Goal: Task Accomplishment & Management: Use online tool/utility

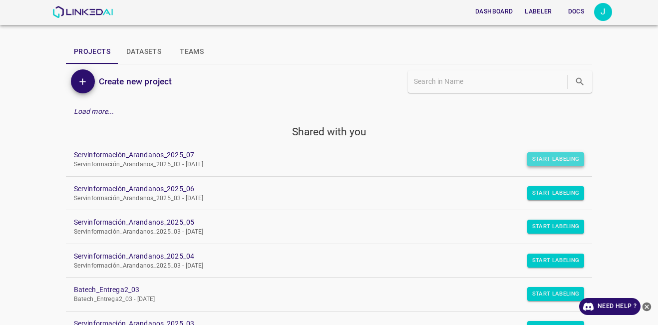
click at [555, 163] on button "Start Labeling" at bounding box center [555, 159] width 57 height 14
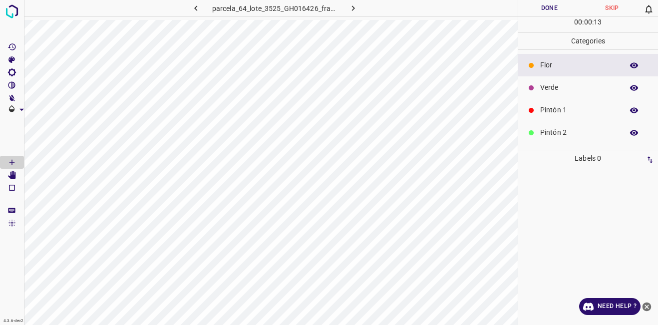
scroll to position [88, 0]
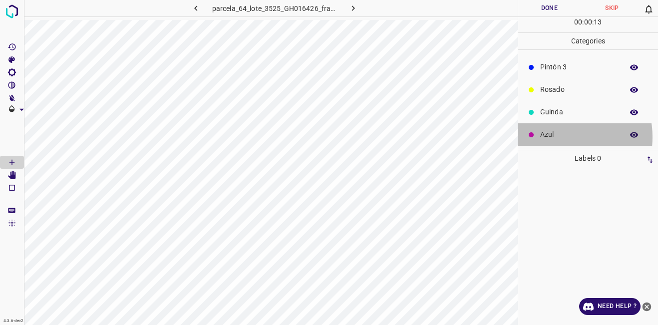
click at [559, 137] on p "Azul" at bounding box center [579, 134] width 78 height 10
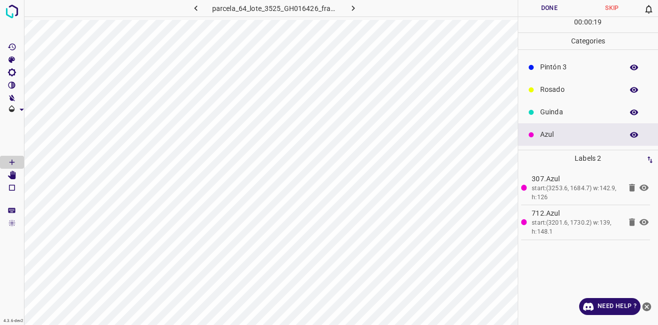
scroll to position [0, 0]
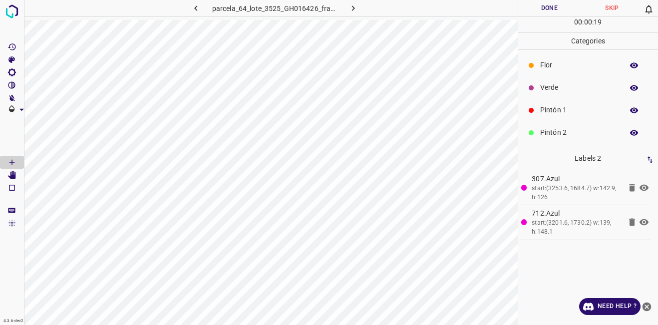
click at [567, 91] on p "Verde" at bounding box center [579, 87] width 78 height 10
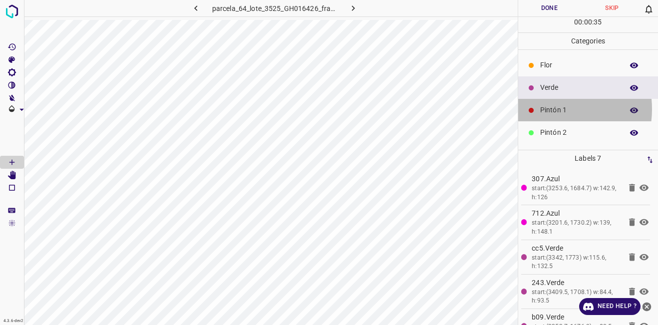
click at [545, 109] on p "Pintón 1" at bounding box center [579, 110] width 78 height 10
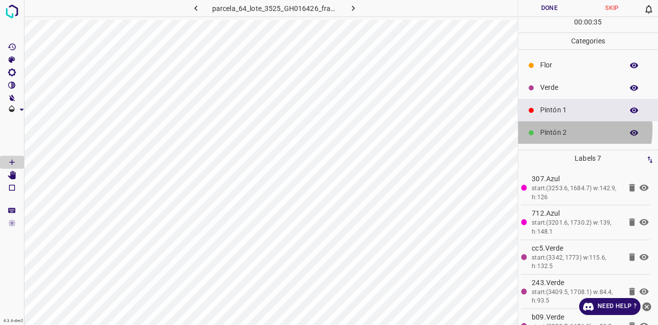
click at [554, 129] on p "Pintón 2" at bounding box center [579, 132] width 78 height 10
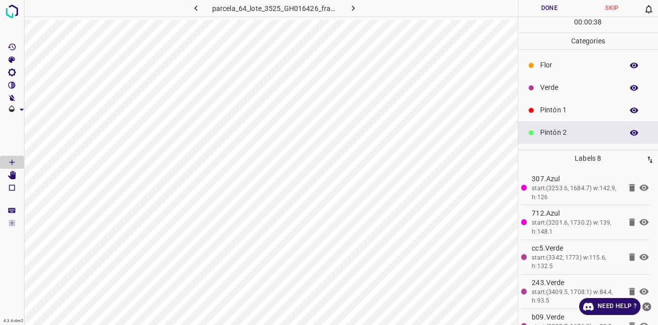
click at [550, 89] on p "Verde" at bounding box center [579, 87] width 78 height 10
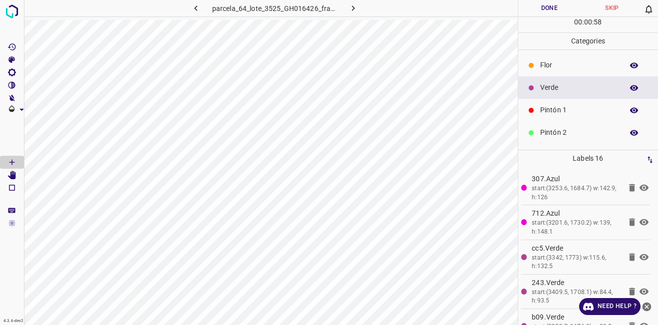
scroll to position [88, 0]
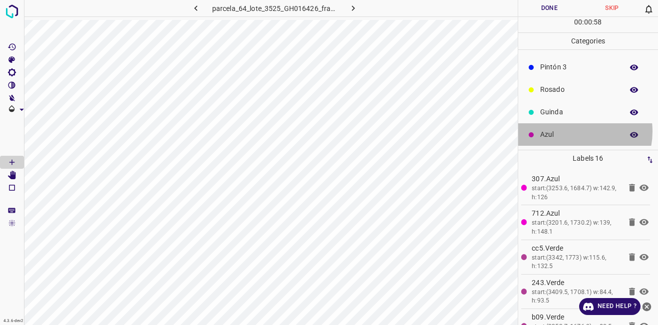
click at [571, 131] on p "Azul" at bounding box center [579, 134] width 78 height 10
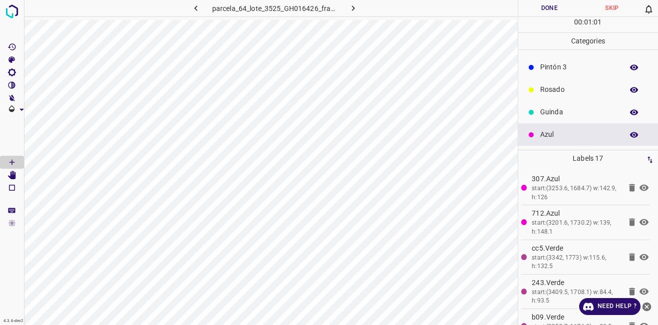
scroll to position [0, 0]
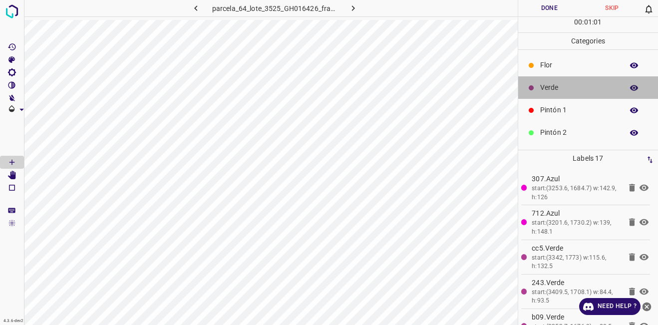
click at [588, 85] on p "Verde" at bounding box center [579, 87] width 78 height 10
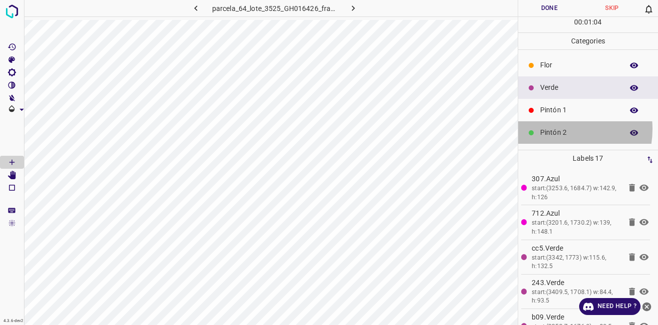
click at [554, 129] on p "Pintón 2" at bounding box center [579, 132] width 78 height 10
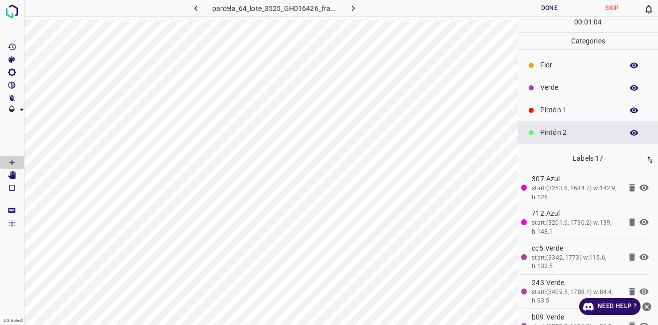
scroll to position [50, 0]
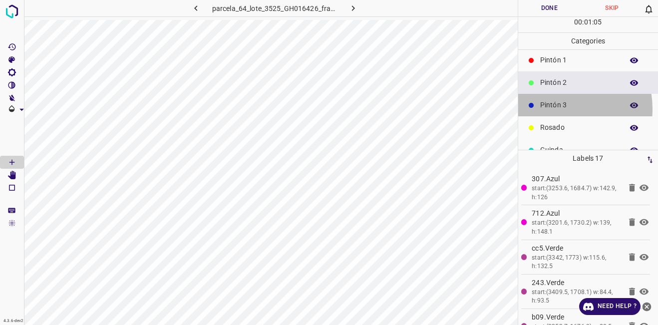
click at [549, 109] on p "Pintón 3" at bounding box center [579, 105] width 78 height 10
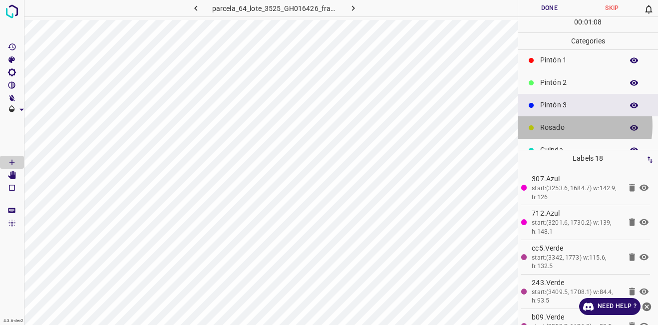
click at [560, 125] on p "Rosado" at bounding box center [579, 127] width 78 height 10
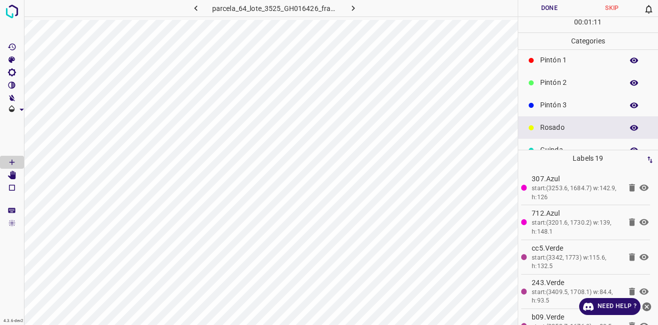
scroll to position [0, 0]
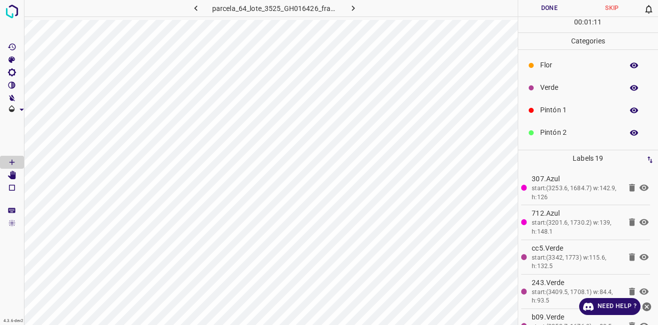
click at [582, 91] on p "Verde" at bounding box center [579, 87] width 78 height 10
click at [587, 126] on div "Azul" at bounding box center [588, 134] width 140 height 22
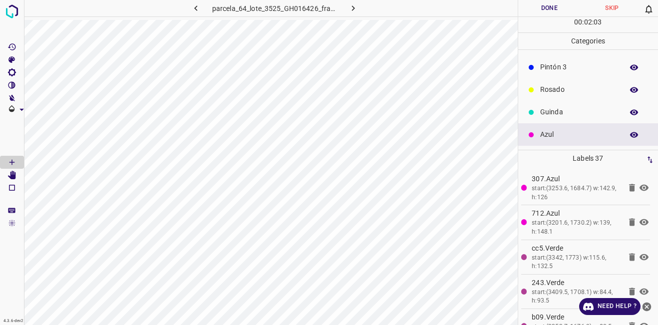
scroll to position [0, 0]
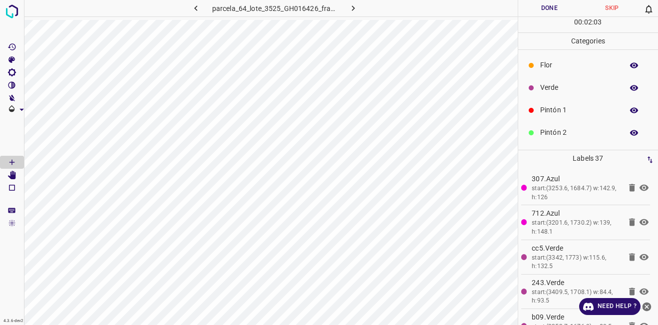
click at [563, 88] on p "Verde" at bounding box center [579, 87] width 78 height 10
click at [551, 135] on p "Azul" at bounding box center [579, 134] width 78 height 10
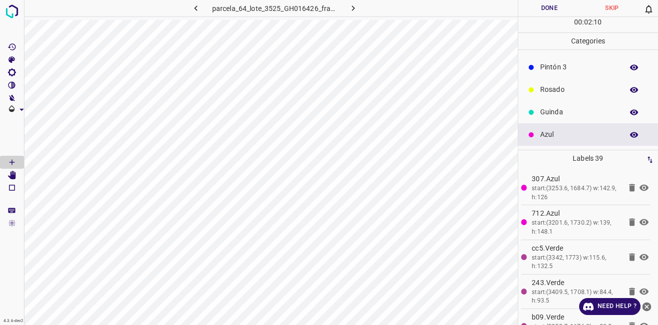
scroll to position [0, 0]
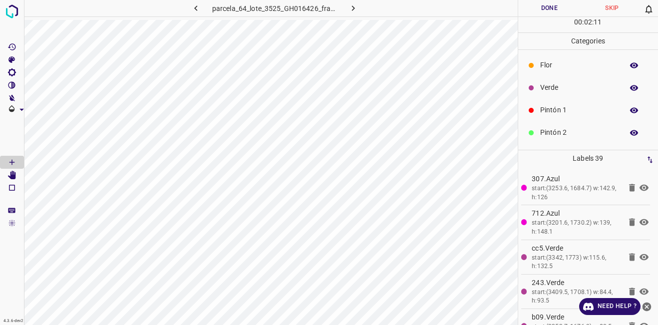
click at [551, 91] on p "Verde" at bounding box center [579, 87] width 78 height 10
click at [572, 137] on p "Azul" at bounding box center [579, 134] width 78 height 10
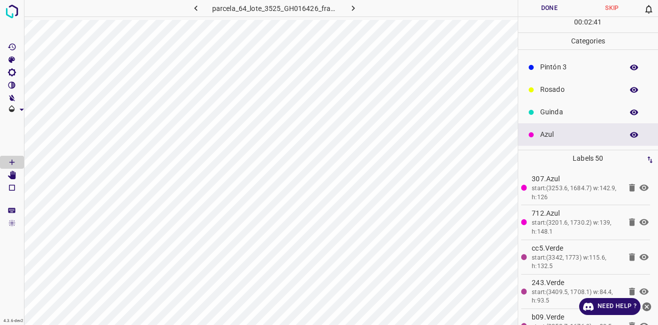
scroll to position [0, 0]
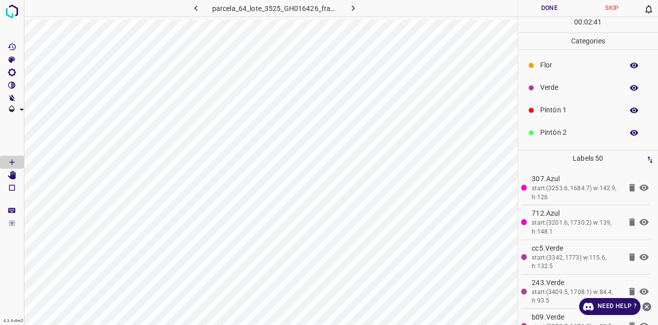
click at [543, 90] on p "Verde" at bounding box center [579, 87] width 78 height 10
click at [528, 131] on div at bounding box center [531, 135] width 10 height 10
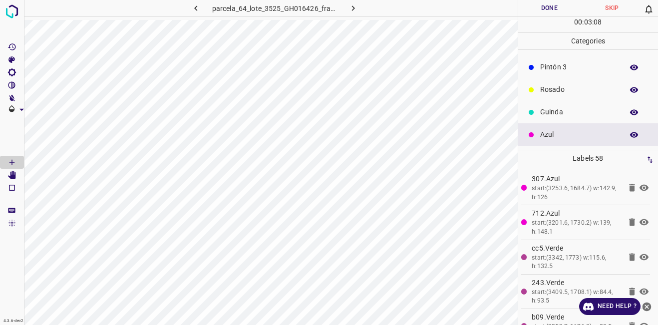
scroll to position [0, 0]
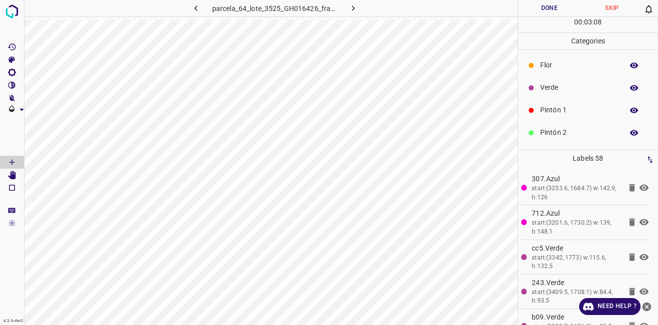
click at [544, 95] on div "Verde" at bounding box center [588, 87] width 140 height 22
click at [559, 95] on p "Rosado" at bounding box center [579, 89] width 78 height 10
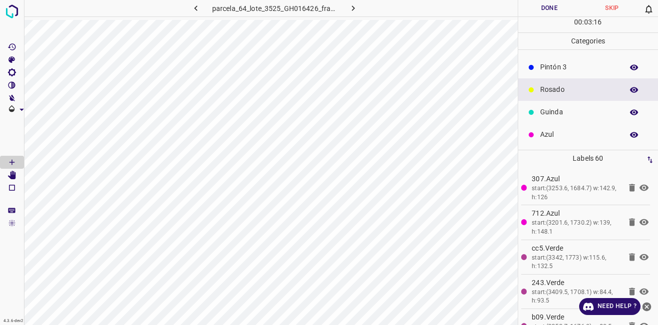
scroll to position [0, 0]
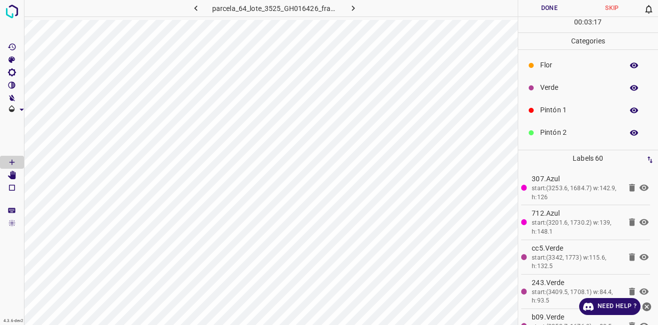
click at [567, 86] on p "Verde" at bounding box center [579, 87] width 78 height 10
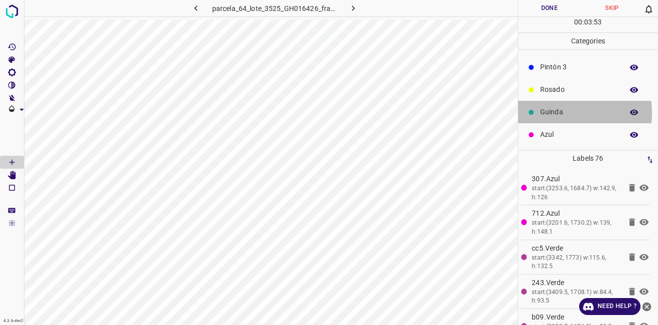
click at [561, 113] on p "Guinda" at bounding box center [579, 112] width 78 height 10
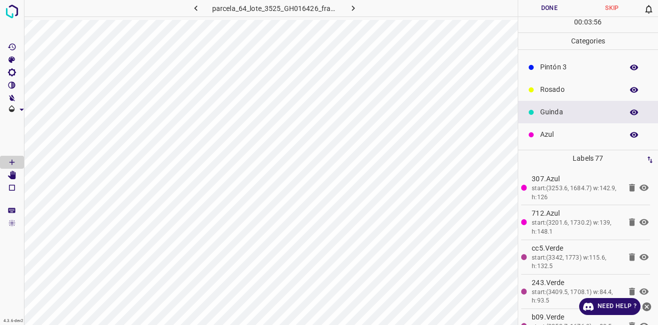
scroll to position [0, 0]
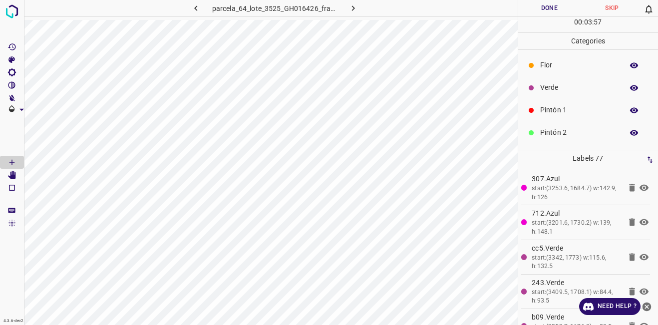
click at [550, 86] on p "Verde" at bounding box center [579, 87] width 78 height 10
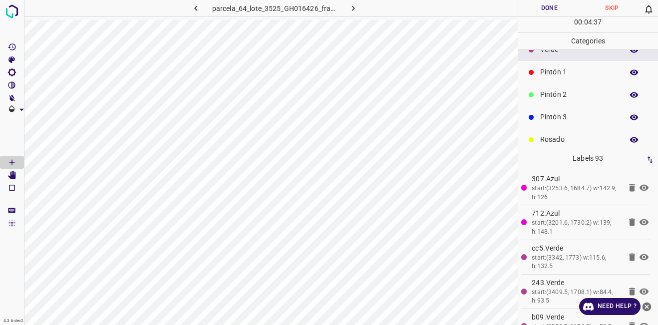
click at [559, 92] on p "Pintón 2" at bounding box center [579, 94] width 78 height 10
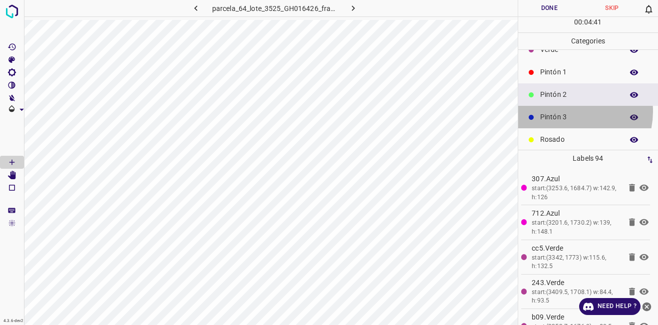
click at [569, 111] on div "Pintón 3" at bounding box center [588, 117] width 140 height 22
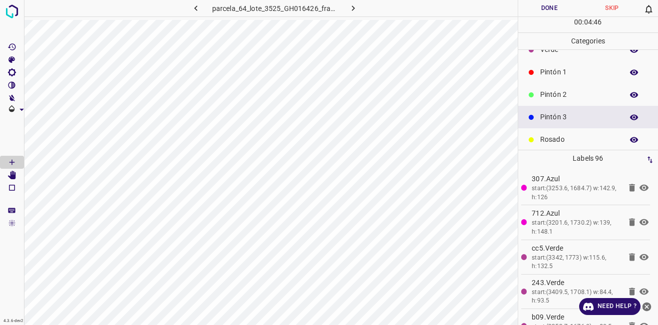
scroll to position [88, 0]
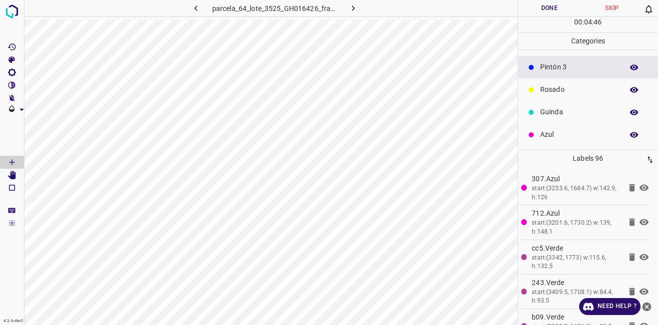
click at [557, 135] on p "Azul" at bounding box center [579, 134] width 78 height 10
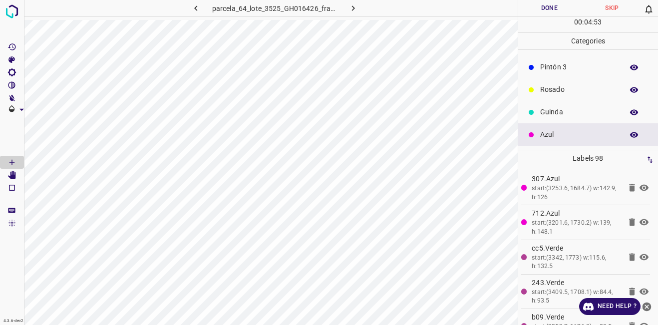
scroll to position [0, 0]
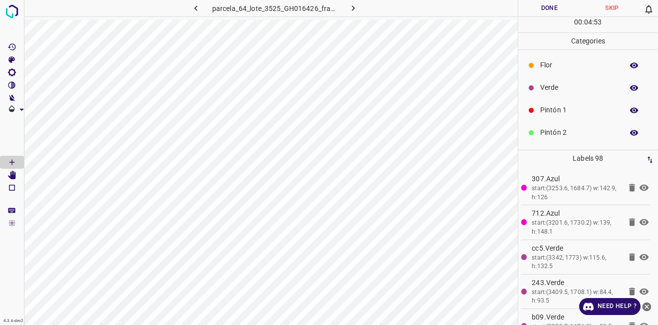
click at [557, 92] on p "Verde" at bounding box center [579, 87] width 78 height 10
click at [565, 133] on p "Azul" at bounding box center [579, 134] width 78 height 10
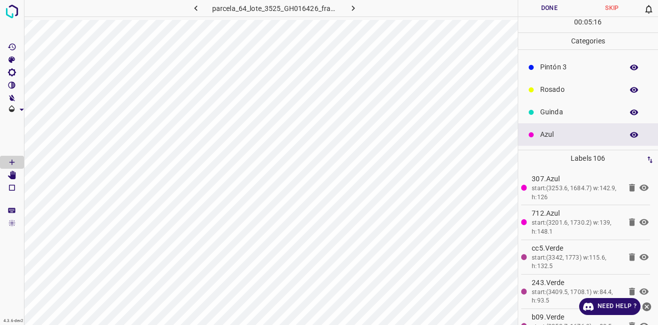
scroll to position [0, 0]
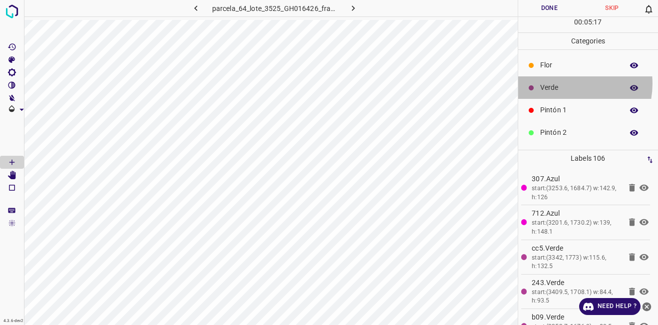
click at [563, 83] on p "Verde" at bounding box center [579, 87] width 78 height 10
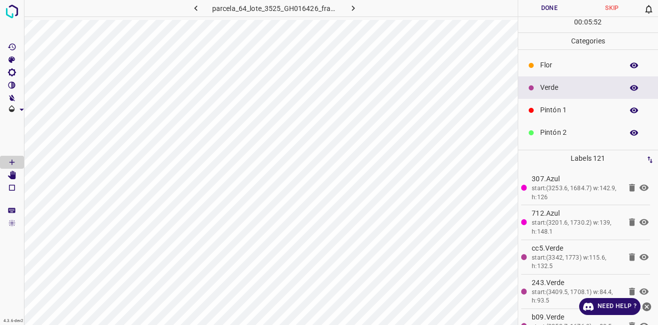
scroll to position [88, 0]
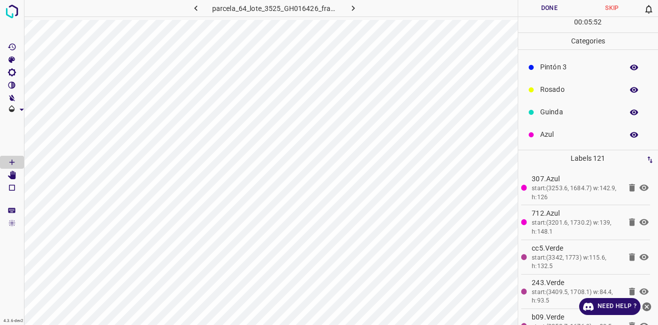
click at [560, 134] on p "Azul" at bounding box center [579, 134] width 78 height 10
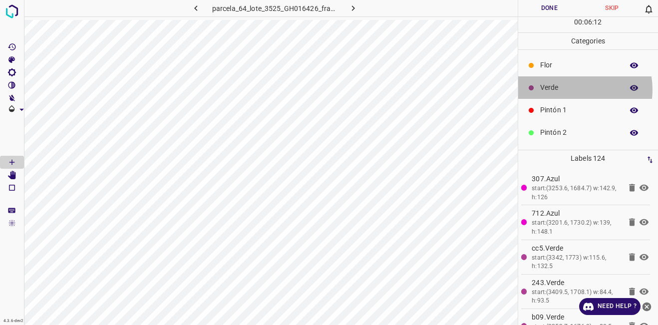
click at [572, 89] on p "Verde" at bounding box center [579, 87] width 78 height 10
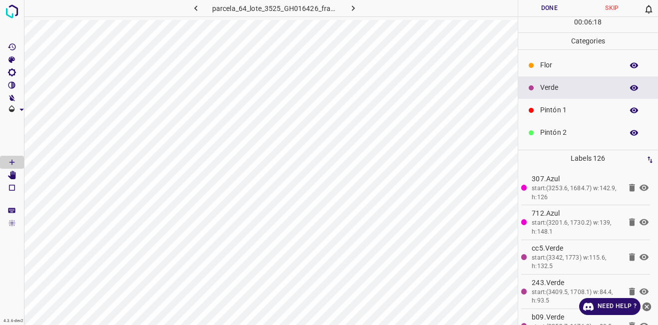
scroll to position [88, 0]
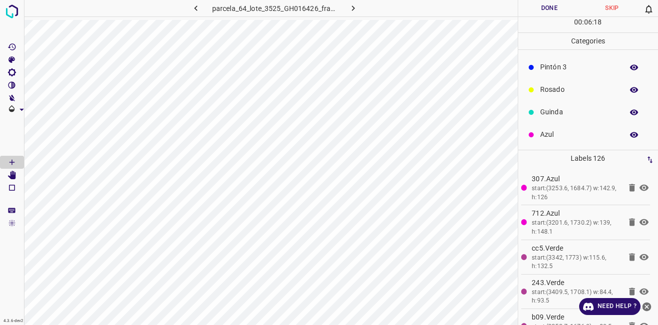
click at [544, 129] on p "Azul" at bounding box center [579, 134] width 78 height 10
click at [558, 85] on p "Verde" at bounding box center [579, 87] width 78 height 10
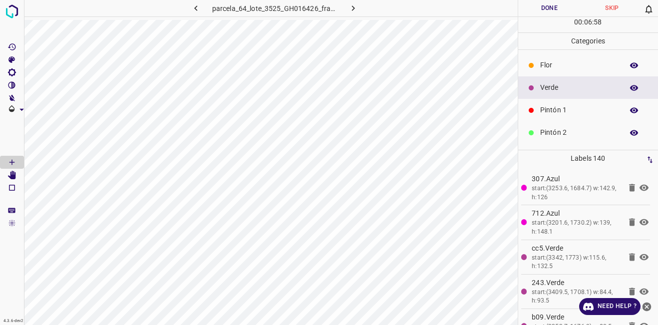
scroll to position [88, 0]
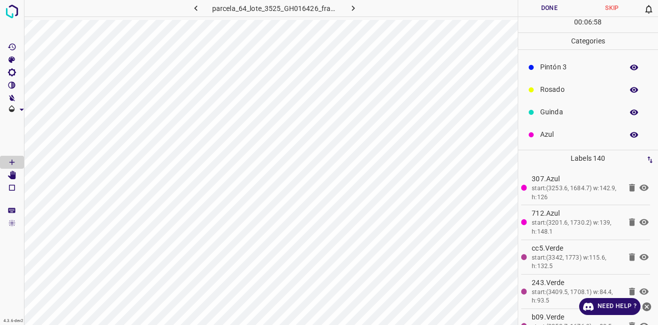
click at [536, 135] on div "Azul" at bounding box center [588, 134] width 140 height 22
click at [559, 87] on p "Verde" at bounding box center [579, 87] width 78 height 10
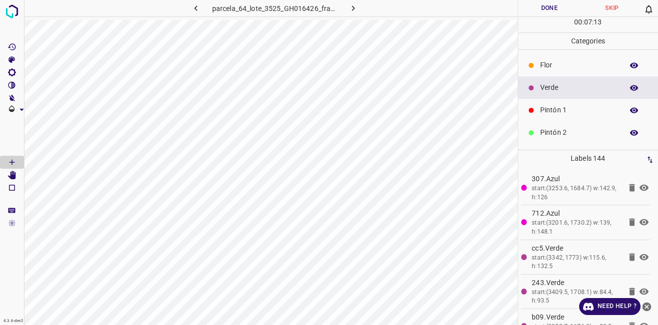
scroll to position [88, 0]
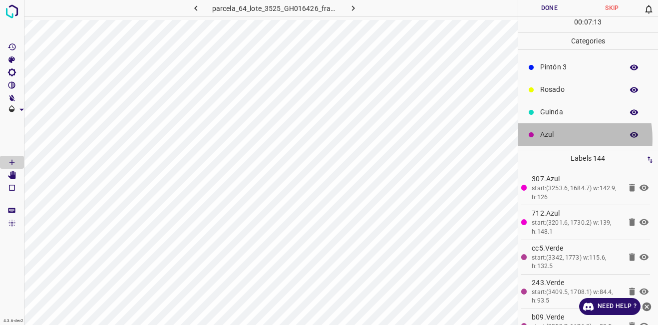
click at [549, 139] on p "Azul" at bounding box center [579, 134] width 78 height 10
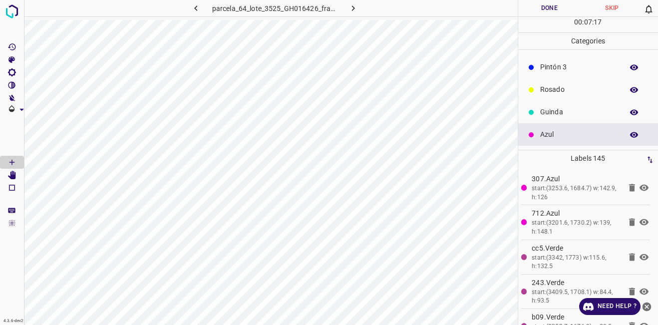
click at [585, 115] on p "Guinda" at bounding box center [579, 112] width 78 height 10
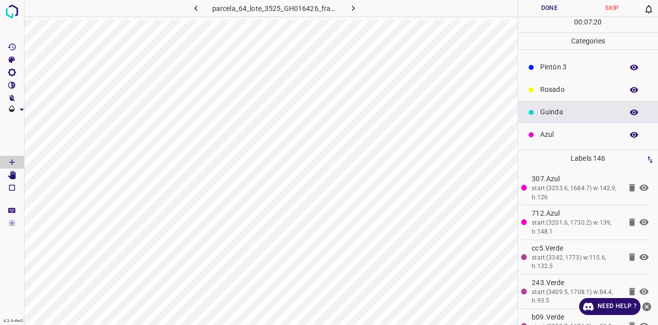
scroll to position [0, 0]
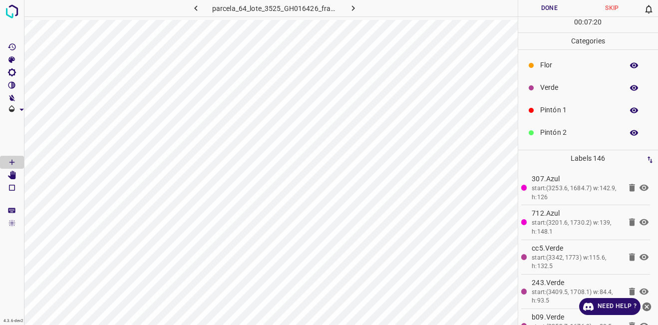
click at [561, 94] on div "Verde" at bounding box center [588, 87] width 140 height 22
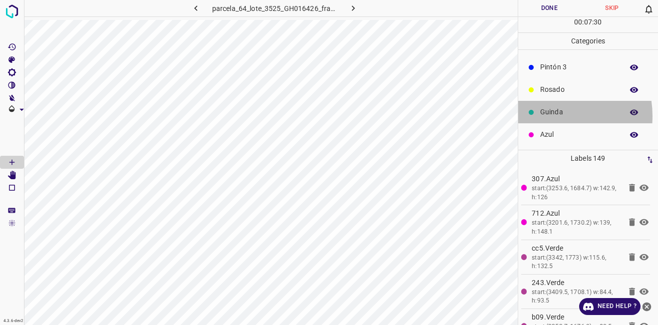
click at [547, 116] on p "Guinda" at bounding box center [579, 112] width 78 height 10
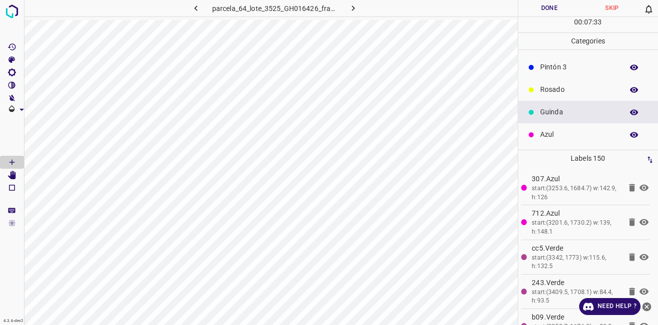
click at [570, 129] on div "Azul" at bounding box center [588, 134] width 140 height 22
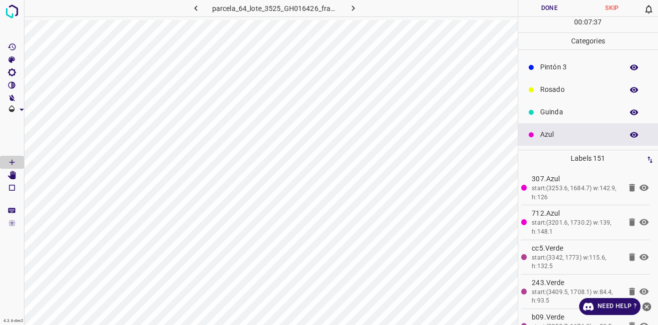
scroll to position [0, 0]
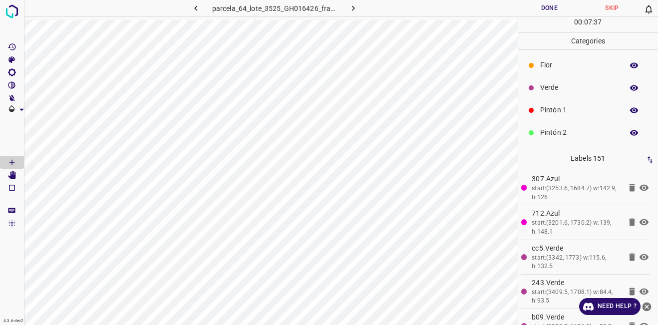
click at [567, 80] on div "Verde" at bounding box center [588, 87] width 140 height 22
drag, startPoint x: 564, startPoint y: 126, endPoint x: 540, endPoint y: 131, distance: 24.4
click at [564, 127] on div "Azul" at bounding box center [588, 134] width 140 height 22
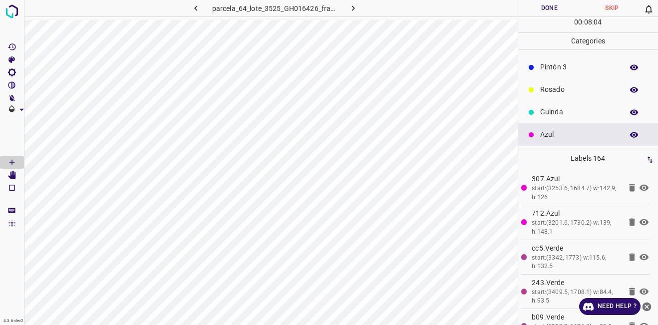
scroll to position [0, 0]
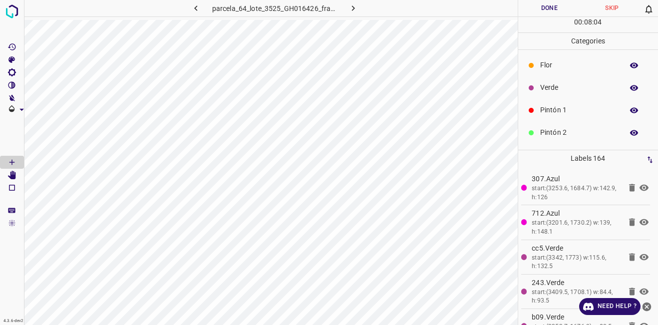
click at [562, 83] on p "Verde" at bounding box center [579, 87] width 78 height 10
click at [551, 139] on p "Azul" at bounding box center [579, 134] width 78 height 10
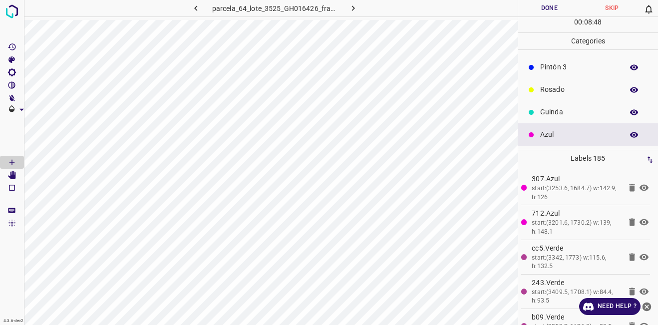
scroll to position [0, 0]
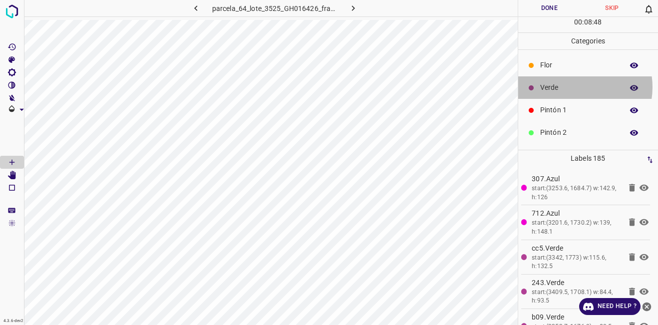
click at [576, 87] on p "Verde" at bounding box center [579, 87] width 78 height 10
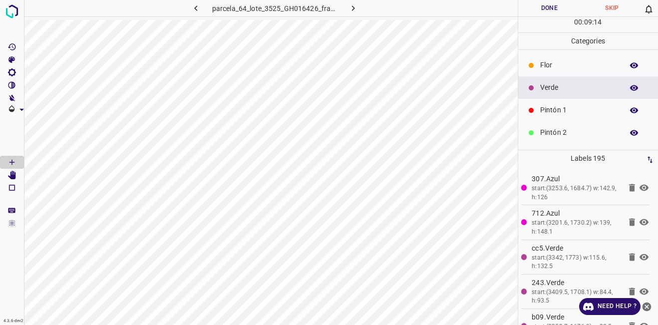
scroll to position [88, 0]
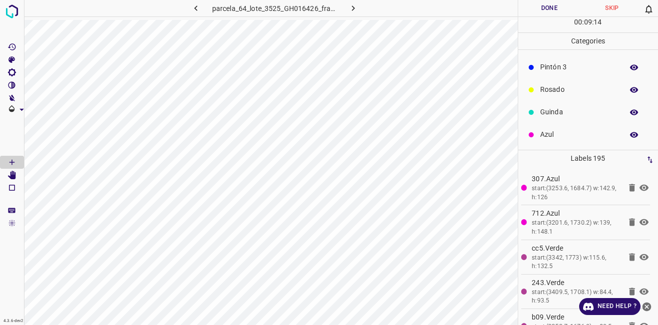
click at [557, 132] on p "Azul" at bounding box center [579, 134] width 78 height 10
click at [546, 118] on div "Guinda" at bounding box center [588, 112] width 140 height 22
click at [565, 87] on p "Verde" at bounding box center [579, 87] width 78 height 10
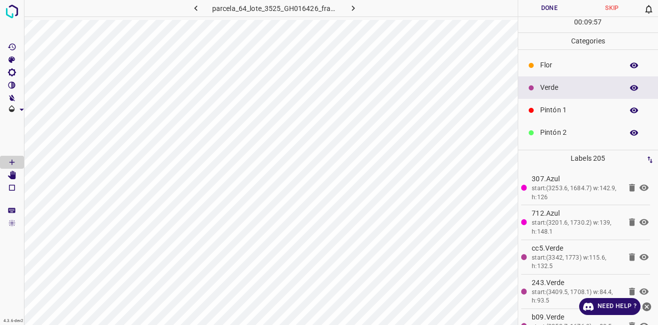
scroll to position [88, 0]
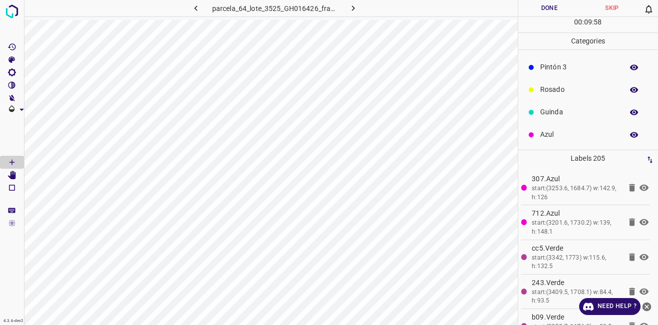
click at [546, 129] on p "Azul" at bounding box center [579, 134] width 78 height 10
click at [546, 86] on p "Verde" at bounding box center [579, 87] width 78 height 10
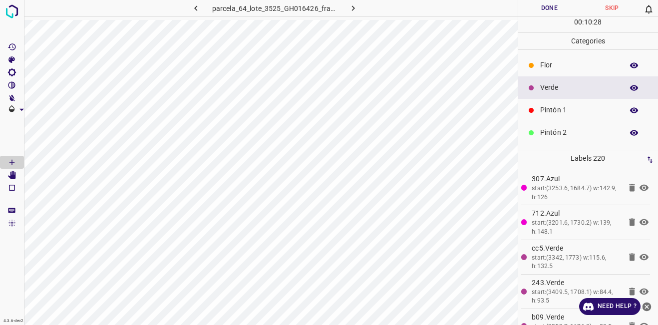
scroll to position [88, 0]
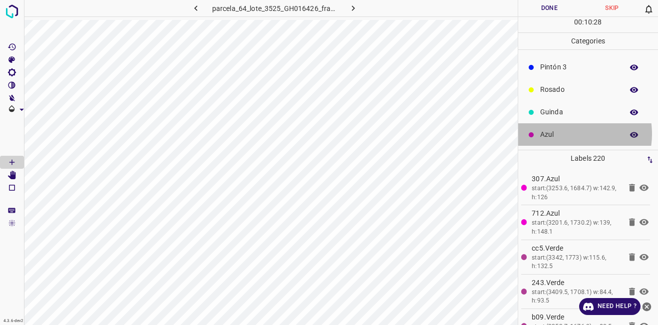
click at [565, 134] on p "Azul" at bounding box center [579, 134] width 78 height 10
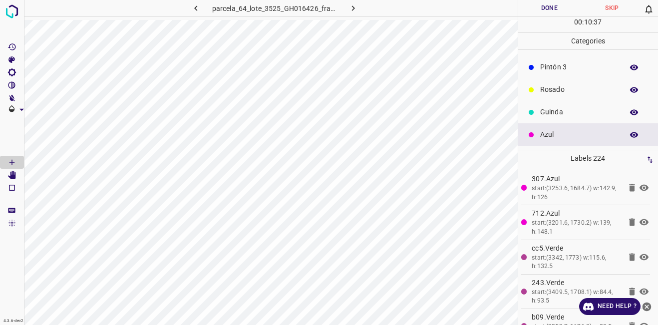
scroll to position [0, 0]
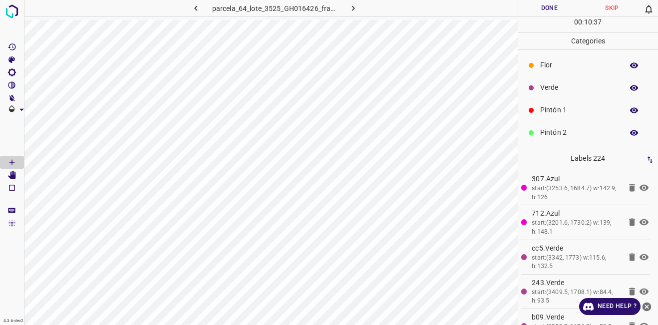
click at [547, 89] on p "Verde" at bounding box center [579, 87] width 78 height 10
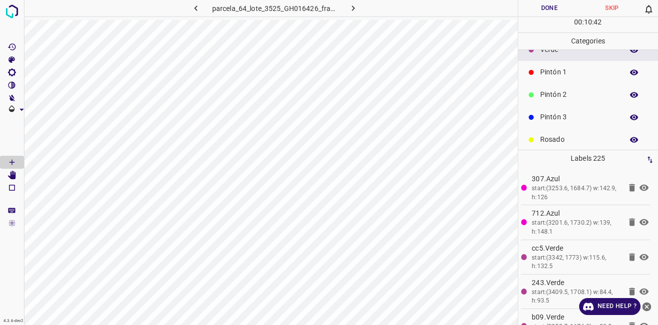
click at [555, 123] on div "Pintón 3" at bounding box center [588, 117] width 140 height 22
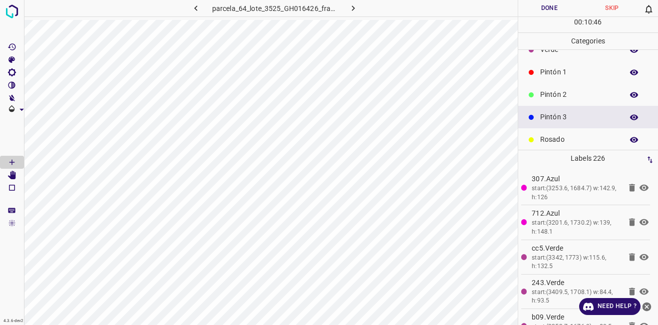
scroll to position [0, 0]
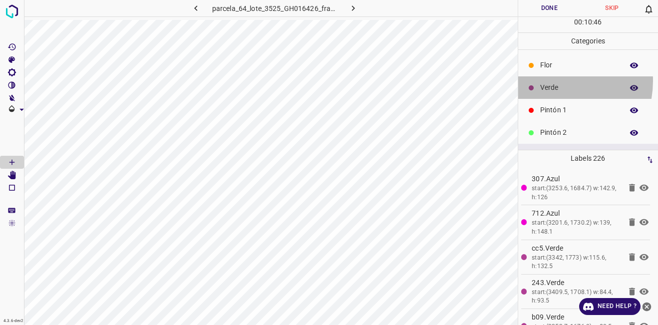
click at [551, 81] on div "Verde" at bounding box center [588, 87] width 140 height 22
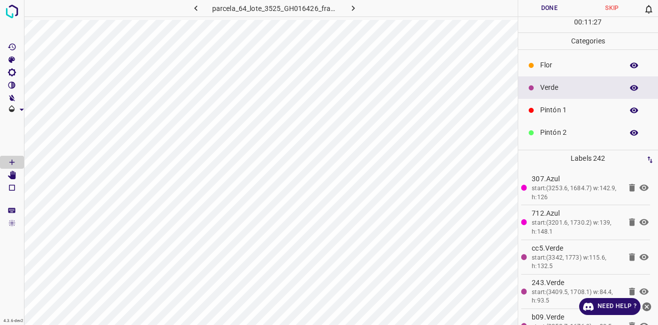
scroll to position [88, 0]
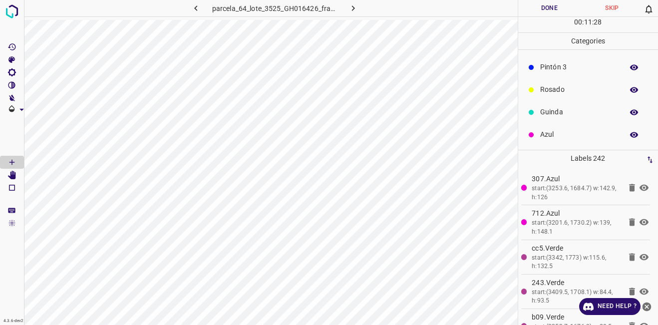
click at [554, 135] on p "Azul" at bounding box center [579, 134] width 78 height 10
click at [549, 97] on div "Rosado" at bounding box center [588, 89] width 140 height 22
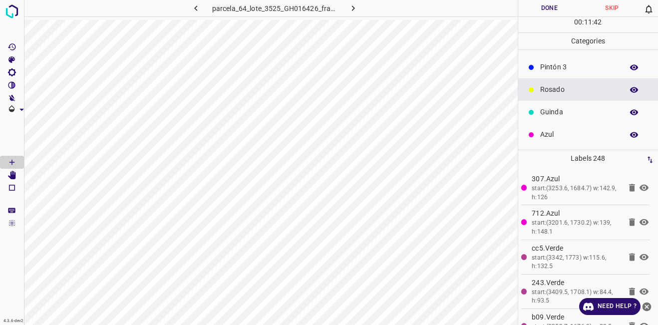
scroll to position [0, 0]
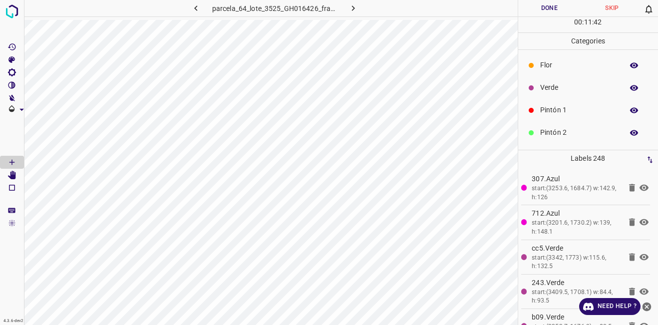
click at [549, 87] on p "Verde" at bounding box center [579, 87] width 78 height 10
click at [552, 71] on p "Pintón 3" at bounding box center [579, 67] width 78 height 10
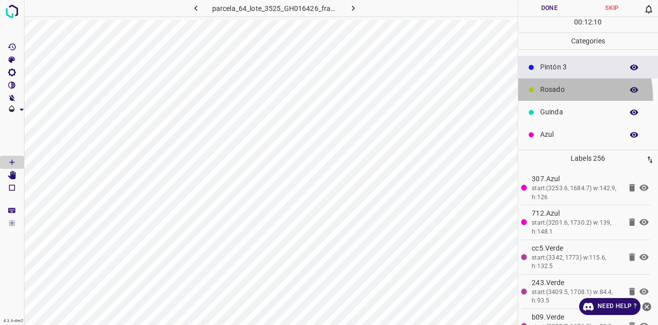
click at [551, 97] on div "Rosado" at bounding box center [588, 89] width 140 height 22
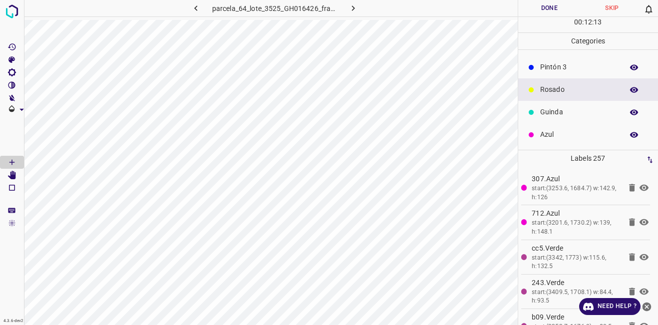
scroll to position [0, 0]
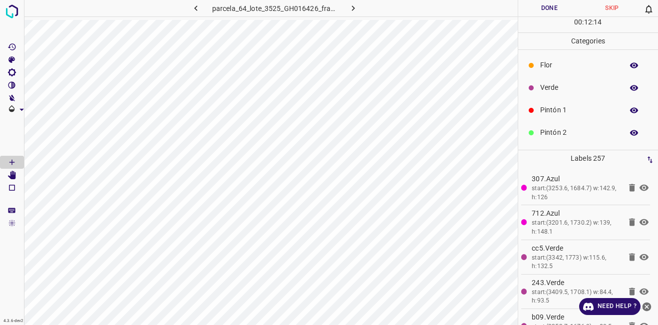
click at [556, 91] on p "Verde" at bounding box center [579, 87] width 78 height 10
click at [549, 138] on p "Azul" at bounding box center [579, 134] width 78 height 10
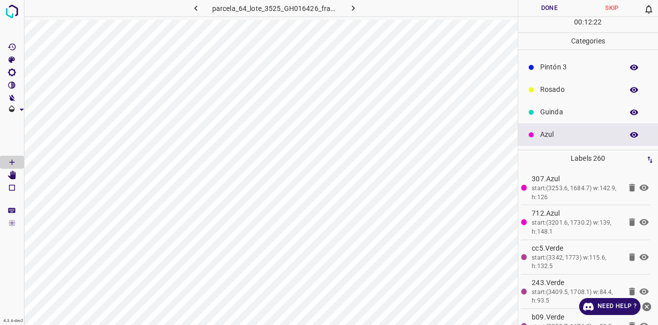
scroll to position [0, 0]
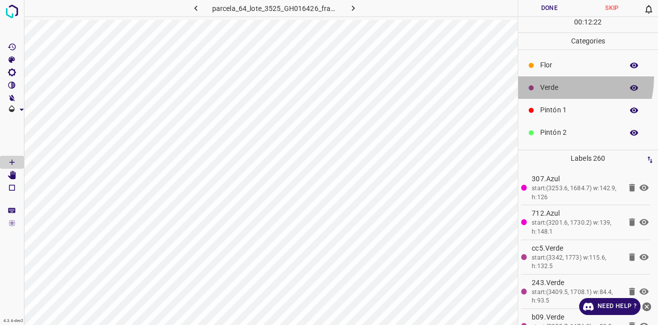
click at [562, 78] on div "Verde" at bounding box center [588, 87] width 140 height 22
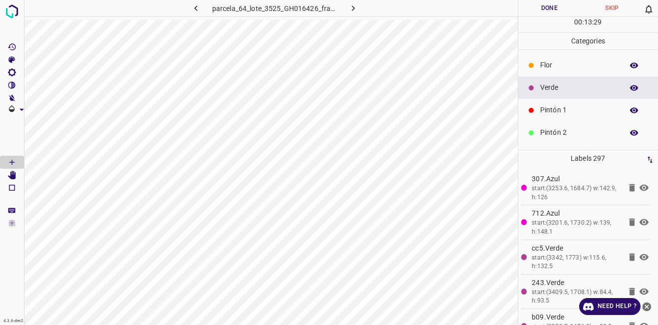
scroll to position [88, 0]
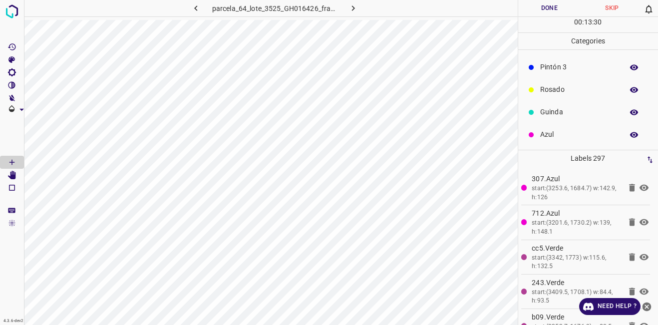
click at [551, 134] on p "Azul" at bounding box center [579, 134] width 78 height 10
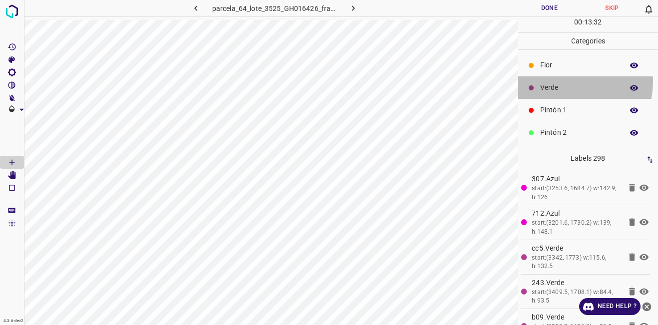
click at [568, 82] on div "Verde" at bounding box center [588, 87] width 140 height 22
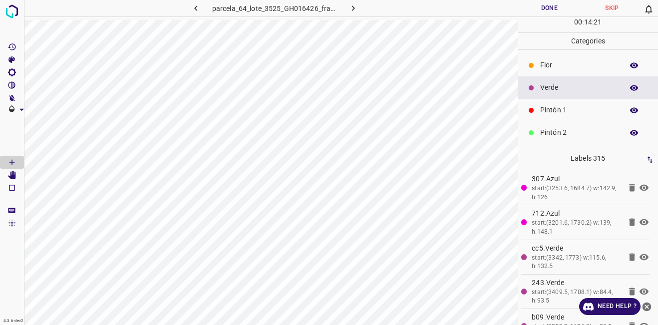
scroll to position [88, 0]
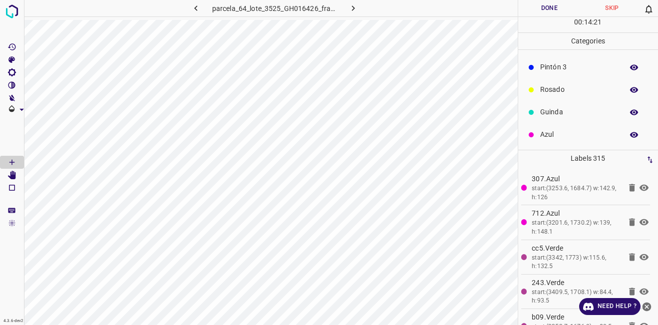
click at [560, 133] on p "Azul" at bounding box center [579, 134] width 78 height 10
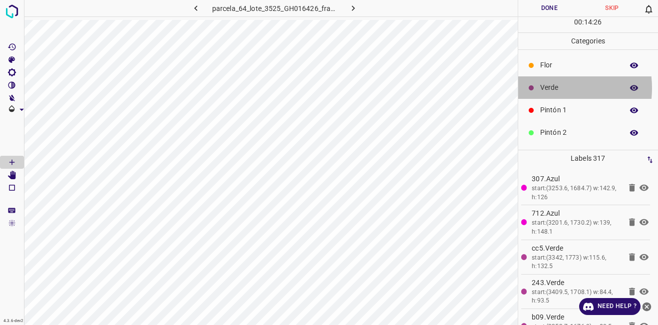
click at [543, 88] on p "Verde" at bounding box center [579, 87] width 78 height 10
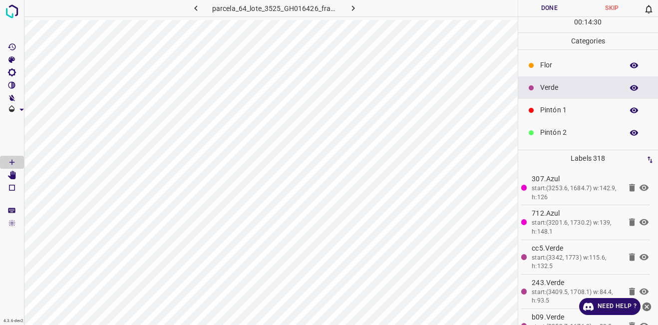
scroll to position [88, 0]
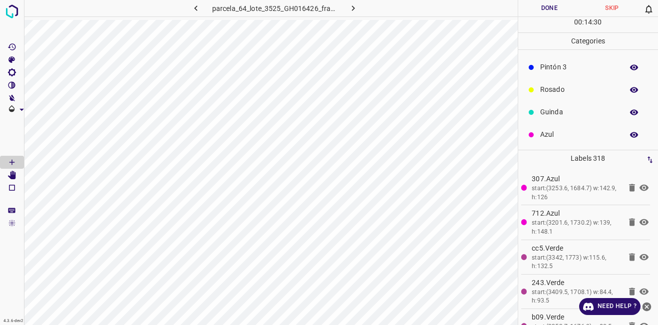
click at [555, 132] on p "Azul" at bounding box center [579, 134] width 78 height 10
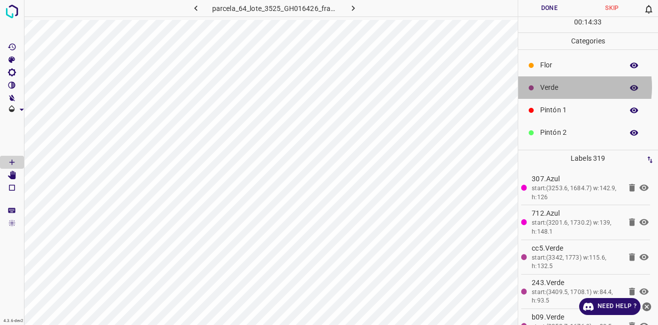
click at [556, 87] on p "Verde" at bounding box center [579, 87] width 78 height 10
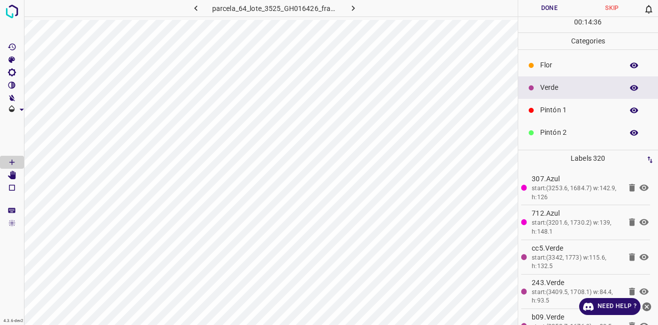
scroll to position [88, 0]
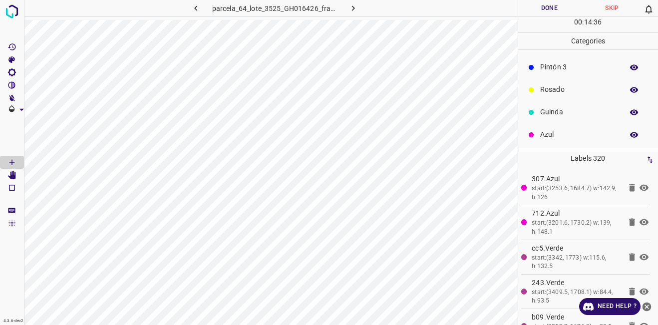
click at [566, 141] on div "Azul" at bounding box center [588, 134] width 140 height 22
click at [554, 98] on div "Verde" at bounding box center [588, 87] width 140 height 22
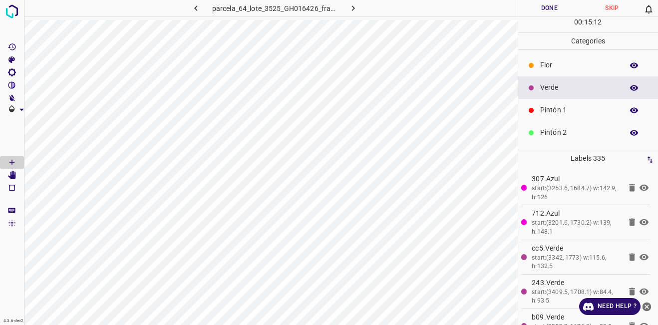
scroll to position [88, 0]
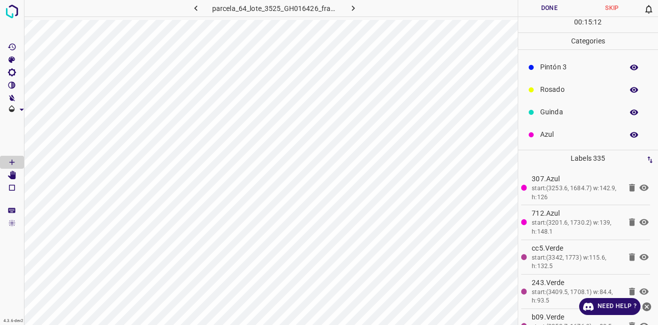
click at [547, 131] on p "Azul" at bounding box center [579, 134] width 78 height 10
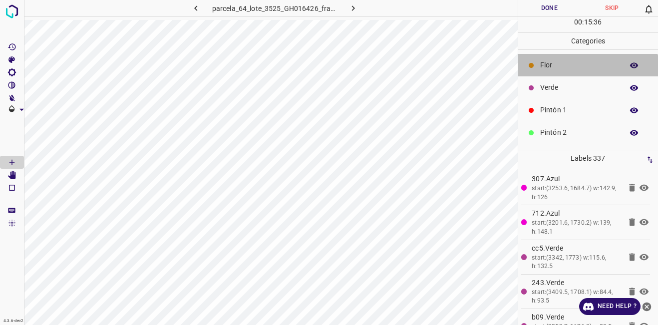
click at [587, 74] on div "Flor" at bounding box center [588, 65] width 140 height 22
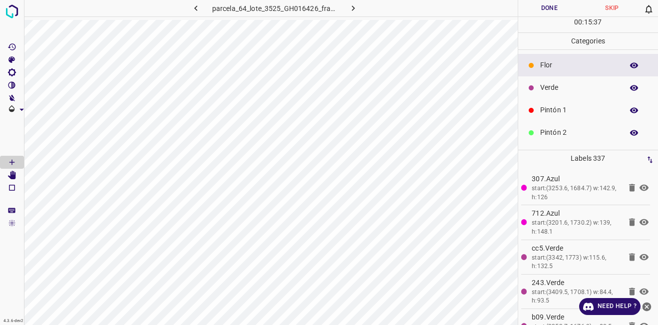
click at [573, 84] on p "Verde" at bounding box center [579, 87] width 78 height 10
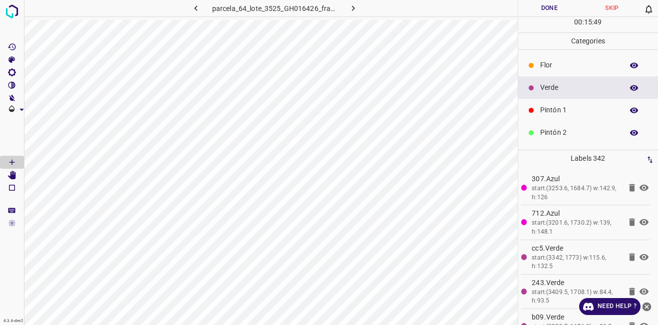
scroll to position [88, 0]
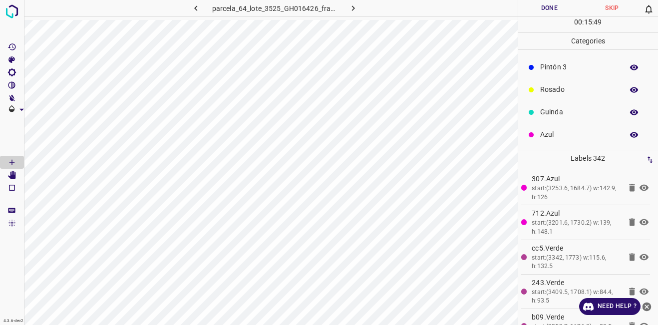
click at [561, 126] on div "Azul" at bounding box center [588, 134] width 140 height 22
click at [605, 83] on p "Verde" at bounding box center [579, 87] width 78 height 10
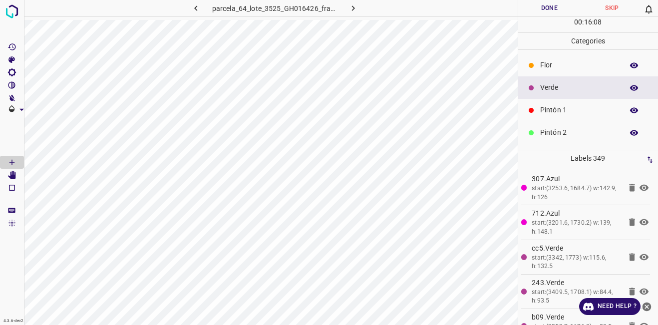
scroll to position [88, 0]
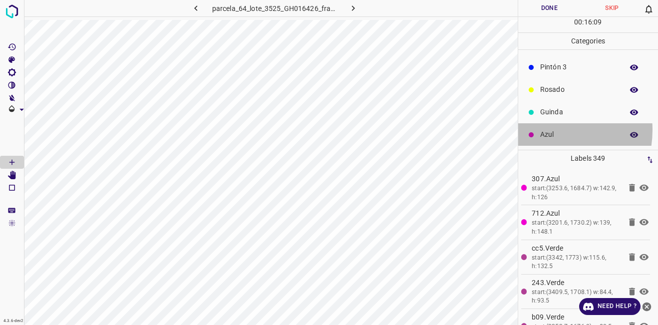
click at [542, 130] on p "Azul" at bounding box center [579, 134] width 78 height 10
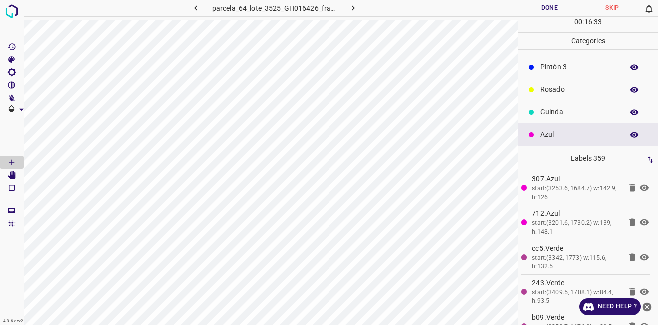
scroll to position [0, 0]
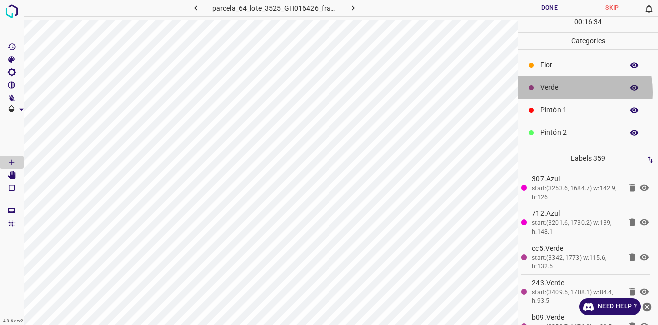
click at [557, 92] on p "Verde" at bounding box center [579, 87] width 78 height 10
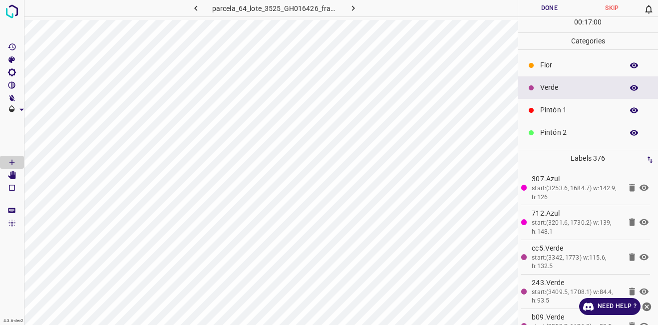
scroll to position [88, 0]
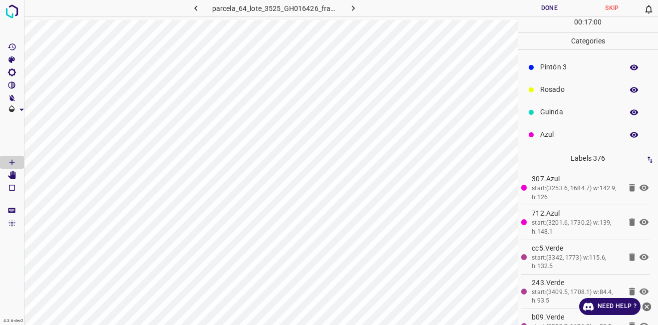
click at [554, 128] on div "Azul" at bounding box center [588, 134] width 140 height 22
click at [542, 87] on p "Verde" at bounding box center [579, 87] width 78 height 10
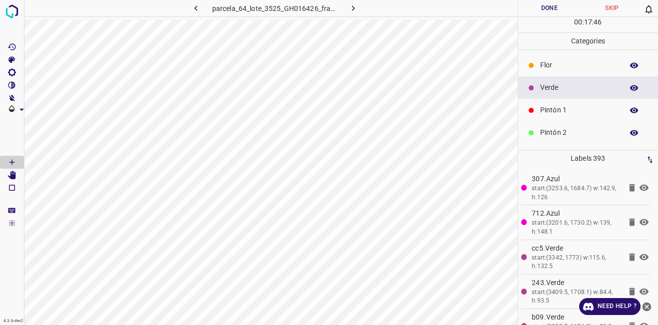
scroll to position [88, 0]
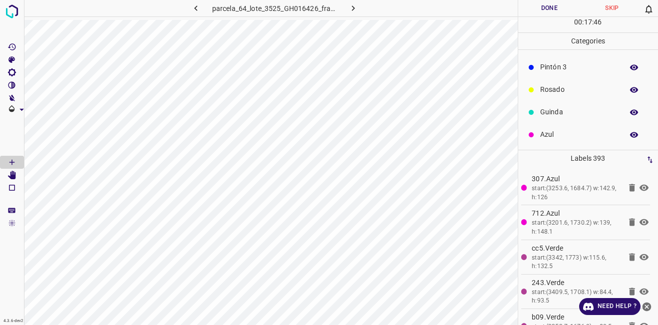
click at [562, 136] on p "Azul" at bounding box center [579, 134] width 78 height 10
click at [559, 91] on p "Verde" at bounding box center [579, 87] width 78 height 10
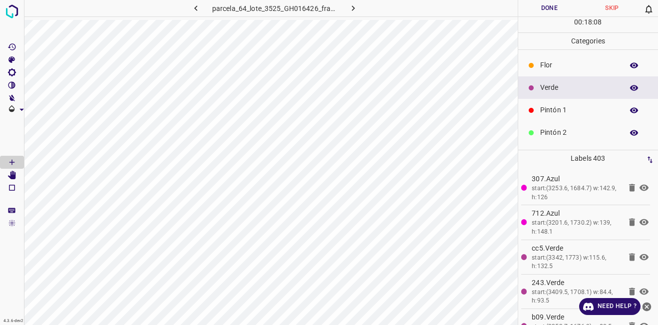
scroll to position [88, 0]
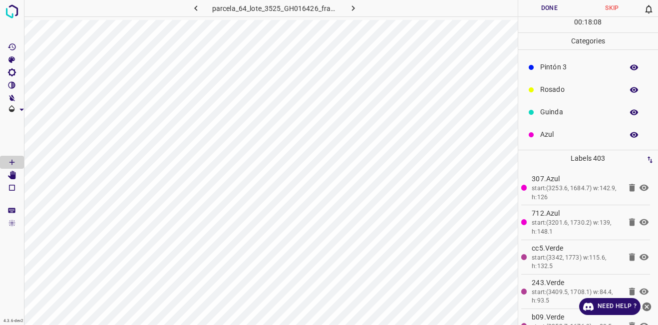
click at [550, 115] on p "Guinda" at bounding box center [579, 112] width 78 height 10
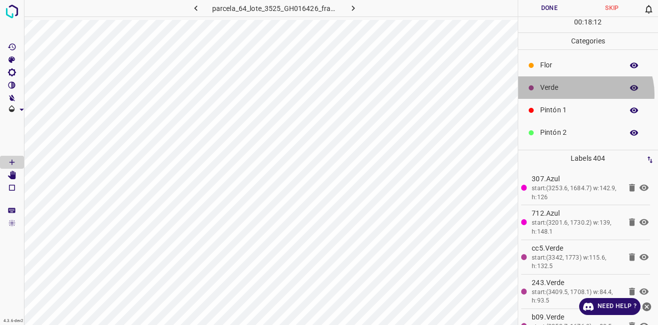
click at [584, 94] on div "Verde" at bounding box center [588, 87] width 140 height 22
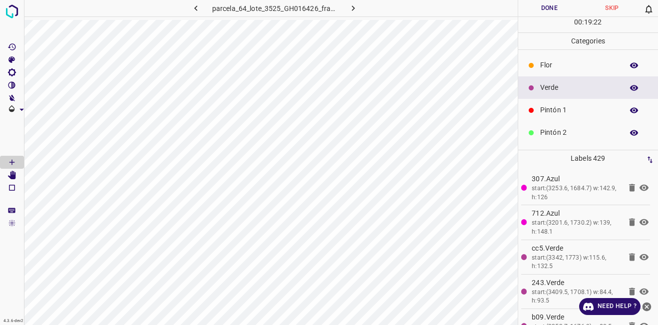
click at [558, 129] on p "Pintón 2" at bounding box center [579, 132] width 78 height 10
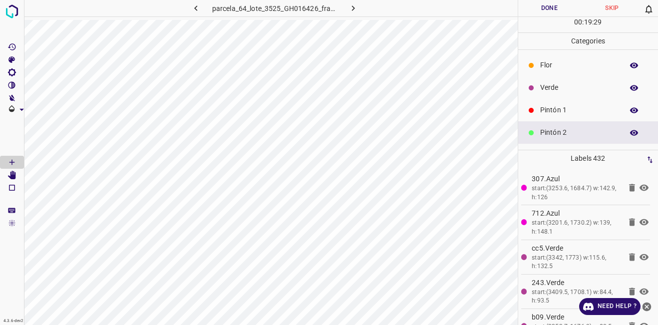
scroll to position [88, 0]
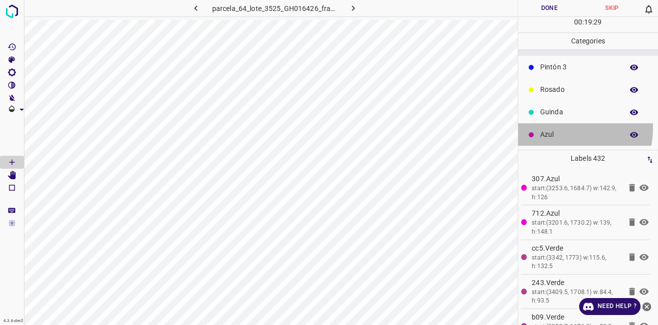
click at [561, 128] on div "Azul" at bounding box center [588, 134] width 140 height 22
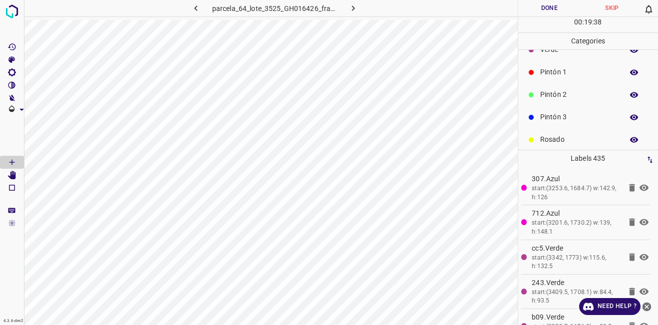
scroll to position [0, 0]
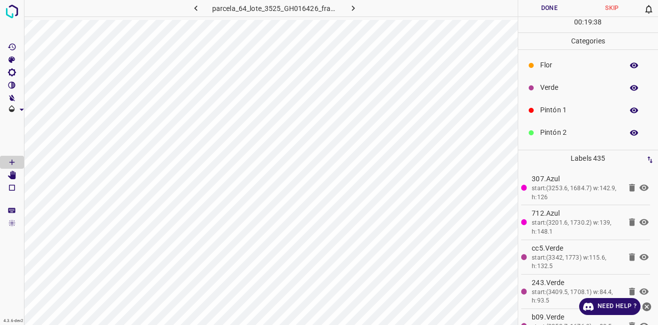
click at [574, 82] on div "Verde" at bounding box center [588, 87] width 140 height 22
click at [572, 137] on p "Azul" at bounding box center [579, 134] width 78 height 10
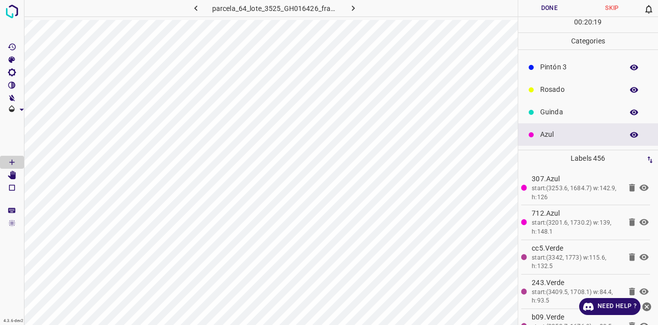
scroll to position [0, 0]
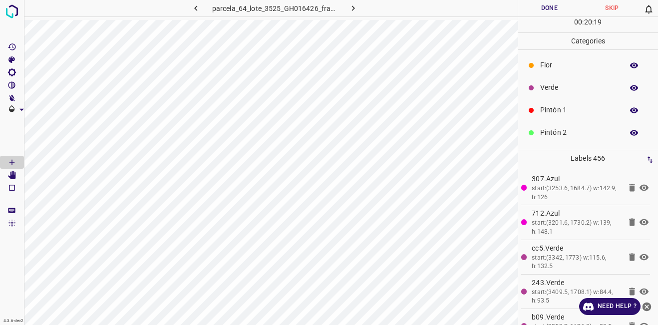
click at [566, 88] on p "Verde" at bounding box center [579, 87] width 78 height 10
click at [564, 139] on p "Azul" at bounding box center [579, 134] width 78 height 10
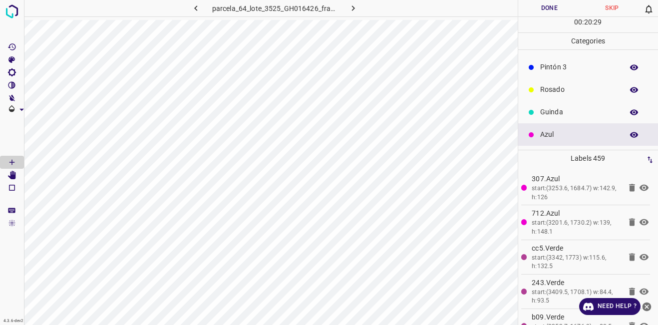
scroll to position [0, 0]
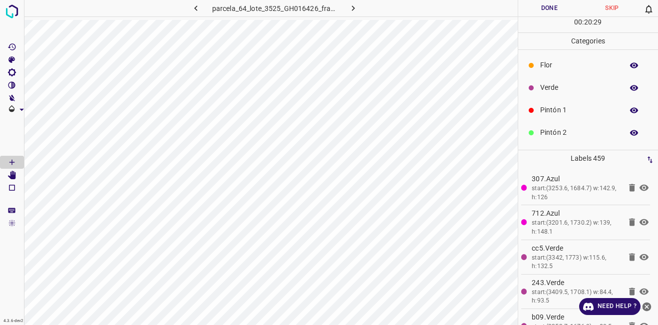
click at [563, 86] on p "Verde" at bounding box center [579, 87] width 78 height 10
click at [548, 133] on p "Azul" at bounding box center [579, 134] width 78 height 10
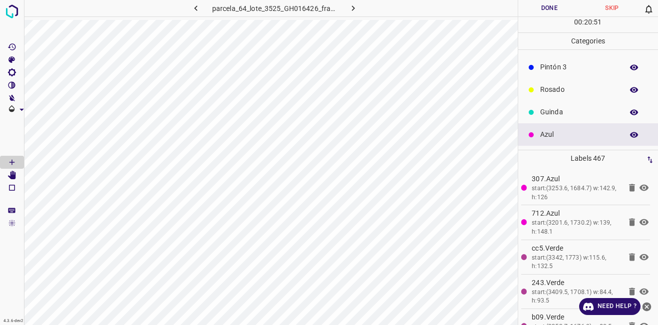
scroll to position [0, 0]
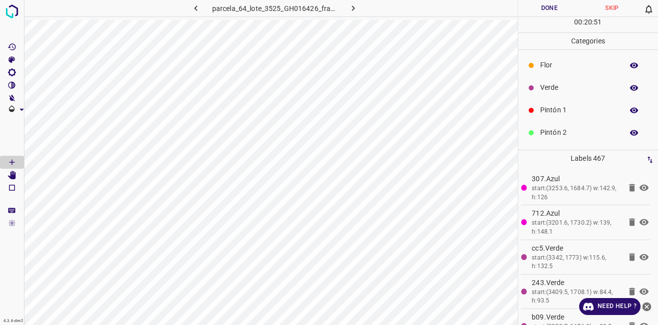
click at [550, 91] on p "Verde" at bounding box center [579, 87] width 78 height 10
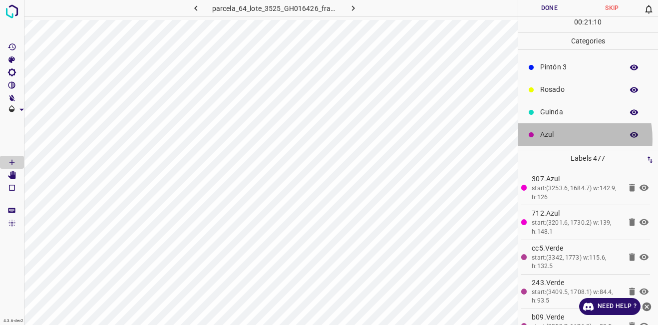
click at [557, 139] on p "Azul" at bounding box center [579, 134] width 78 height 10
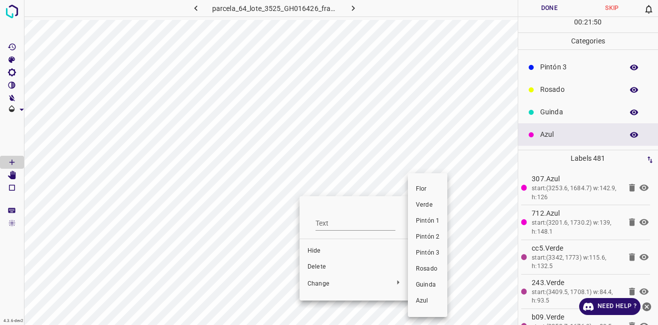
click at [434, 202] on span "Verde" at bounding box center [427, 205] width 23 height 9
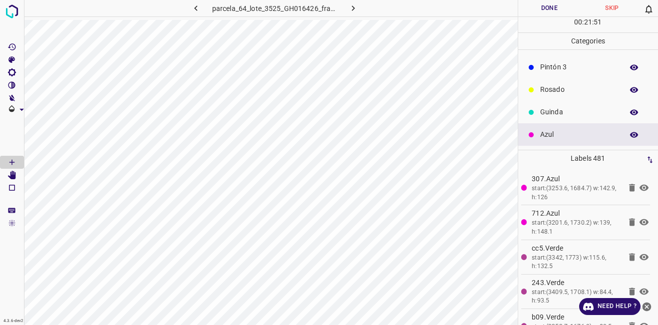
scroll to position [0, 0]
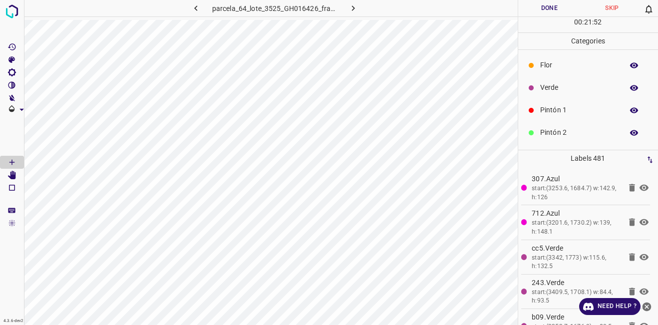
click at [561, 93] on div "Verde" at bounding box center [588, 87] width 140 height 22
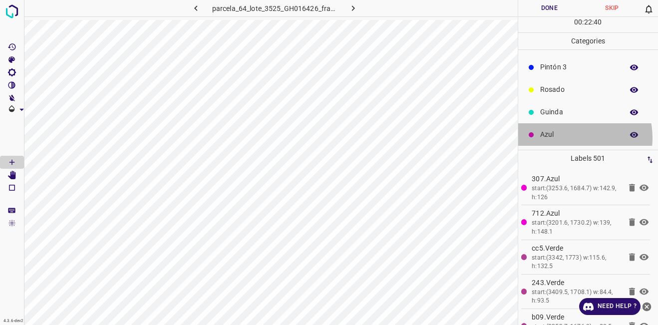
click at [564, 138] on p "Azul" at bounding box center [579, 134] width 78 height 10
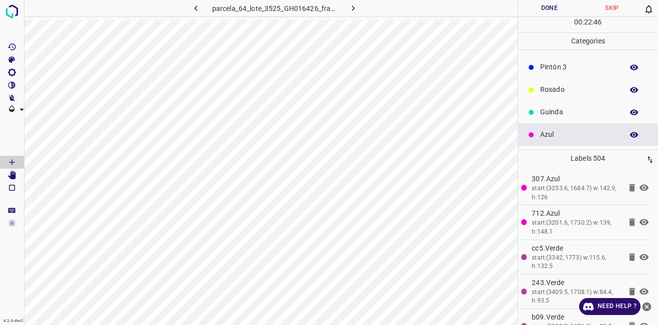
scroll to position [0, 0]
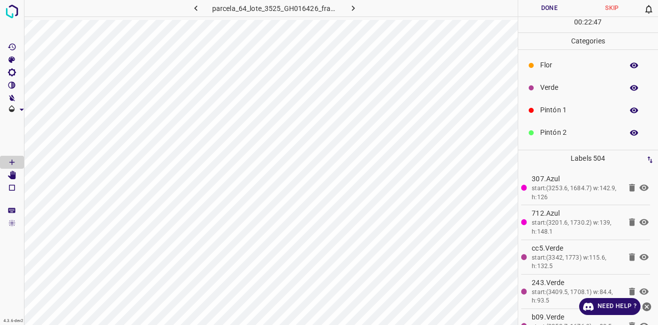
click at [563, 93] on div "Verde" at bounding box center [588, 87] width 140 height 22
click at [558, 139] on p "Azul" at bounding box center [579, 134] width 78 height 10
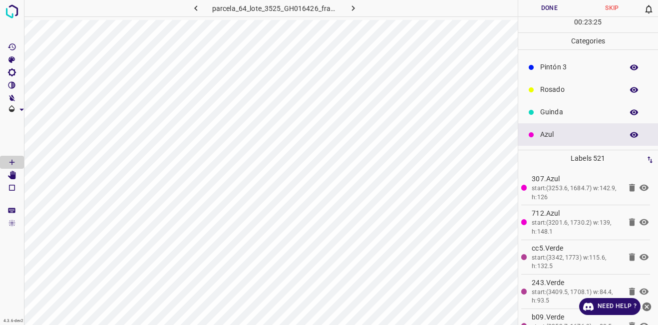
scroll to position [0, 0]
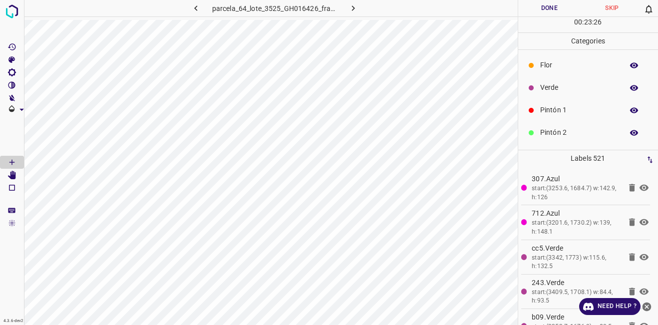
click at [558, 101] on div "Pintón 1" at bounding box center [588, 110] width 140 height 22
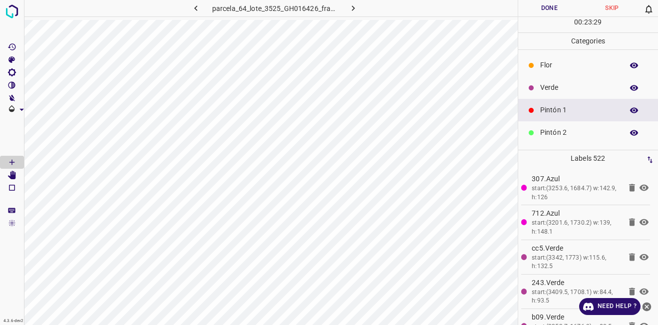
scroll to position [88, 0]
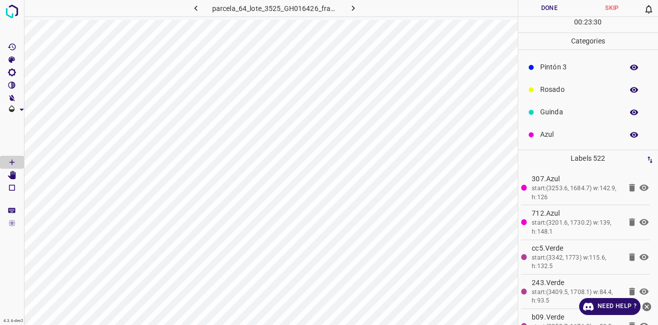
click at [567, 134] on p "Azul" at bounding box center [579, 134] width 78 height 10
click at [562, 85] on p "Verde" at bounding box center [579, 87] width 78 height 10
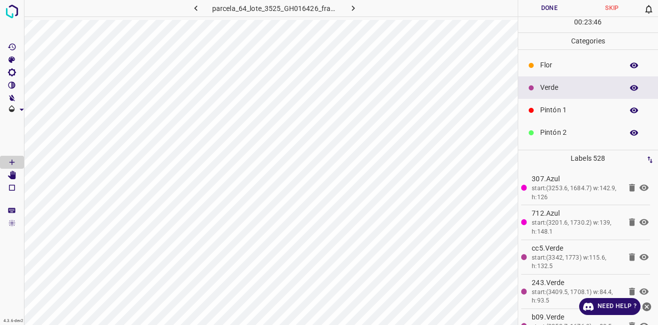
scroll to position [88, 0]
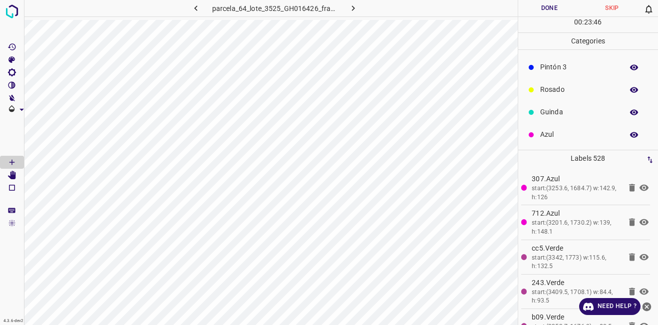
click at [557, 133] on p "Azul" at bounding box center [579, 134] width 78 height 10
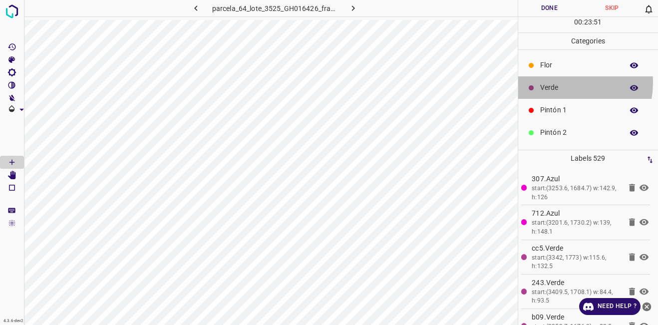
click at [561, 82] on div "Verde" at bounding box center [588, 87] width 140 height 22
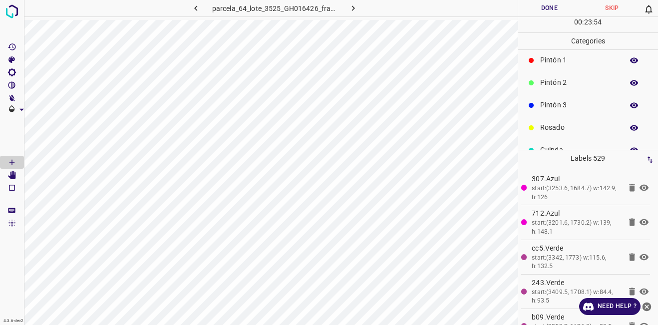
scroll to position [88, 0]
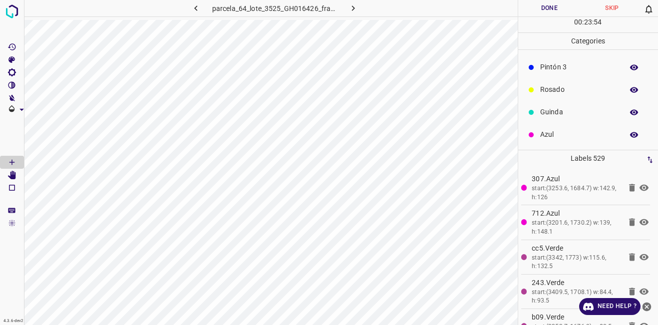
click at [580, 137] on p "Azul" at bounding box center [579, 134] width 78 height 10
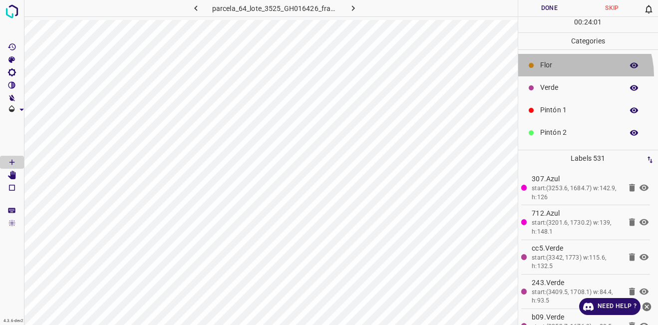
click at [570, 75] on div "Flor" at bounding box center [588, 65] width 140 height 22
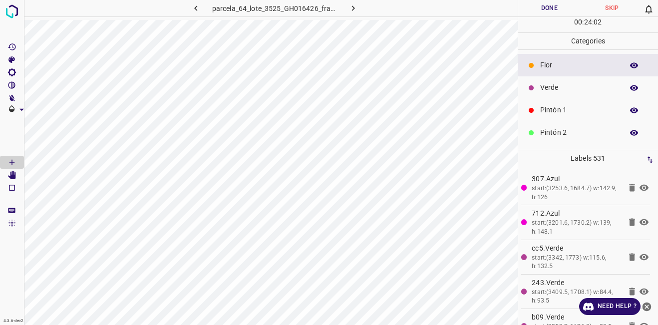
click at [560, 91] on p "Verde" at bounding box center [579, 87] width 78 height 10
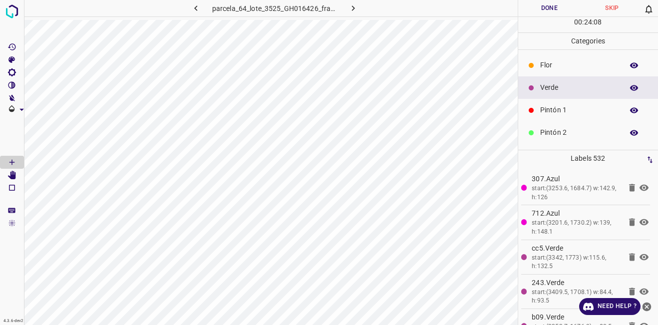
scroll to position [88, 0]
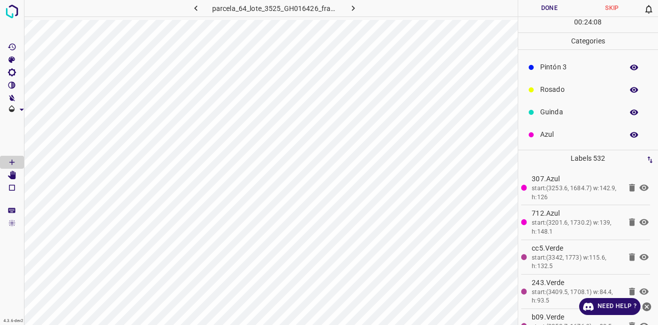
click at [565, 132] on p "Azul" at bounding box center [579, 134] width 78 height 10
click at [542, 91] on p "Verde" at bounding box center [579, 87] width 78 height 10
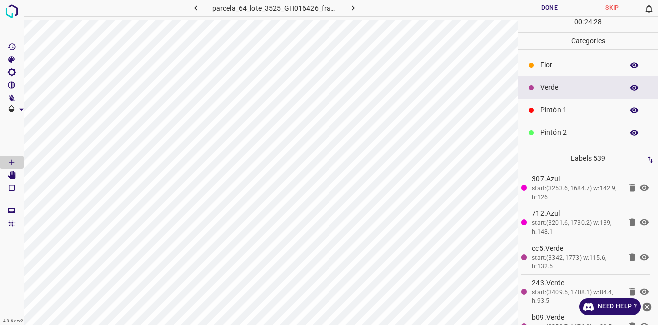
scroll to position [88, 0]
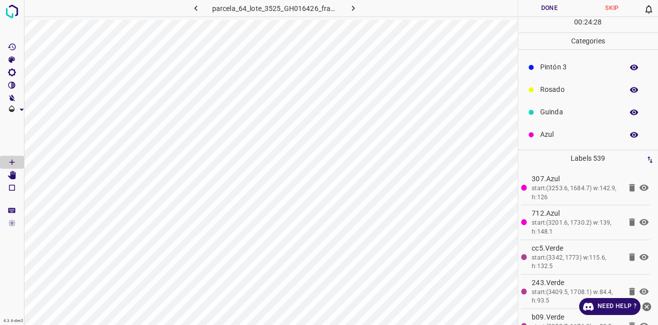
click at [556, 144] on div "Azul" at bounding box center [588, 134] width 140 height 22
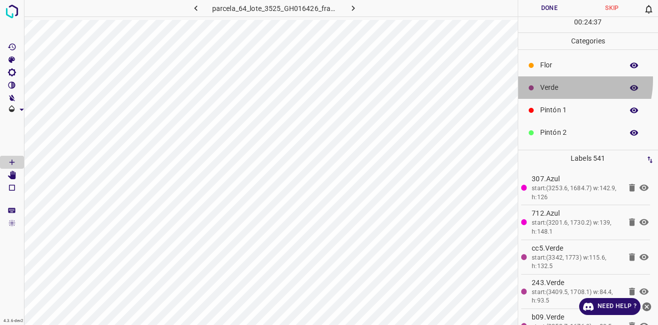
click at [556, 80] on div "Verde" at bounding box center [588, 87] width 140 height 22
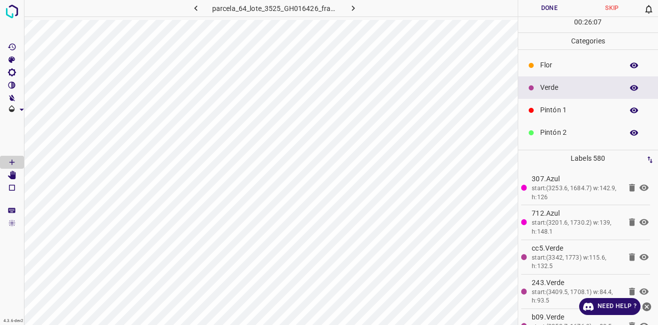
scroll to position [88, 0]
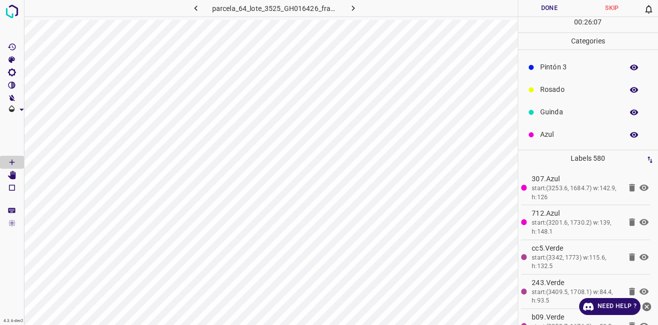
click at [550, 134] on p "Azul" at bounding box center [579, 134] width 78 height 10
click at [555, 114] on p "Guinda" at bounding box center [579, 112] width 78 height 10
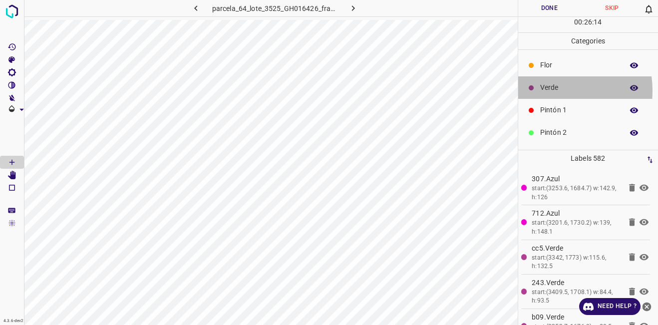
click at [549, 90] on p "Verde" at bounding box center [579, 87] width 78 height 10
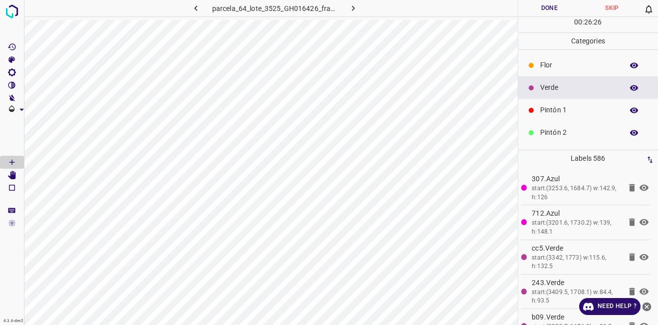
scroll to position [88, 0]
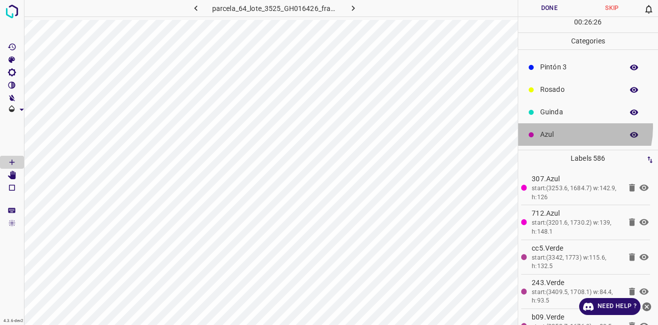
click at [561, 127] on div "Azul" at bounding box center [588, 134] width 140 height 22
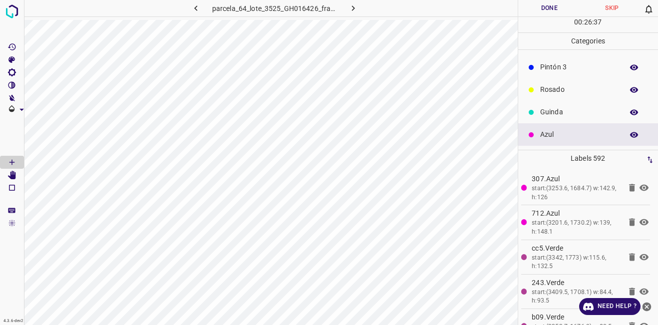
scroll to position [0, 0]
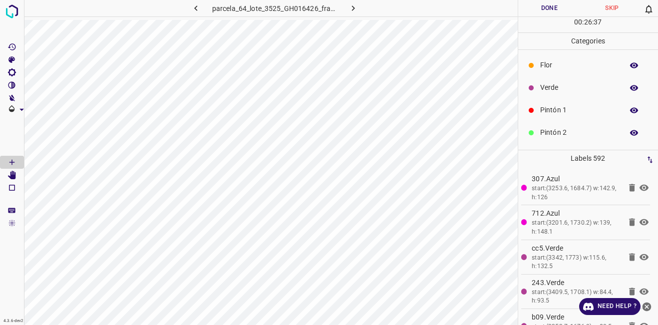
click at [548, 91] on p "Verde" at bounding box center [579, 87] width 78 height 10
click at [541, 7] on button "Done" at bounding box center [549, 8] width 63 height 16
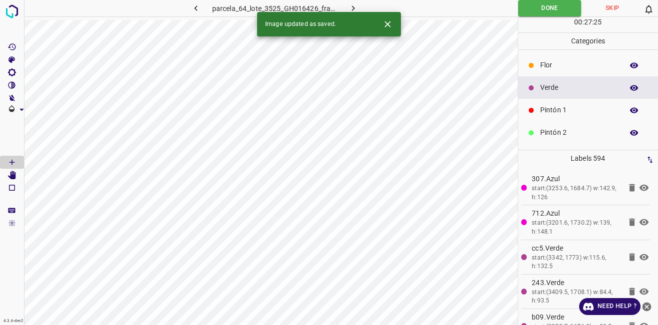
click at [346, 7] on button "button" at bounding box center [353, 8] width 32 height 16
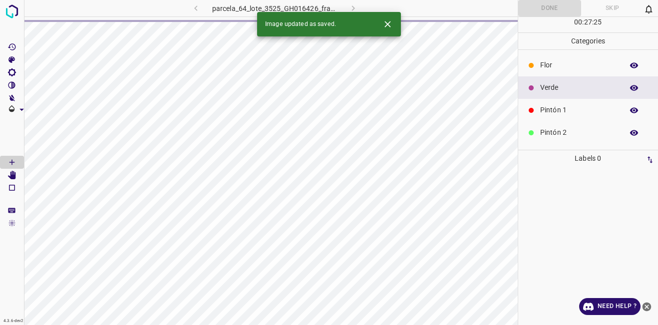
click at [391, 22] on icon "Close" at bounding box center [387, 24] width 10 height 10
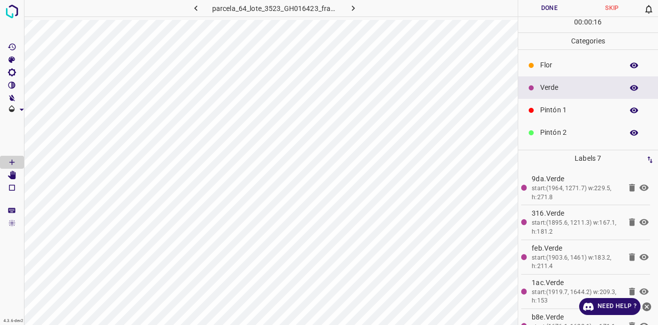
scroll to position [88, 0]
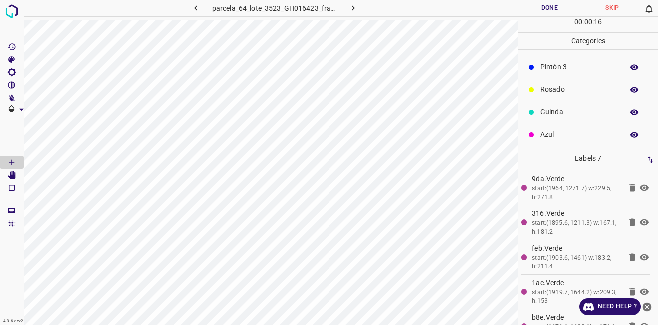
click at [549, 134] on p "Azul" at bounding box center [579, 134] width 78 height 10
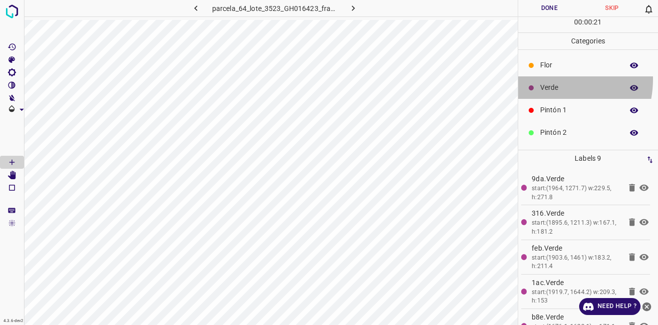
click at [544, 79] on div "Verde" at bounding box center [588, 87] width 140 height 22
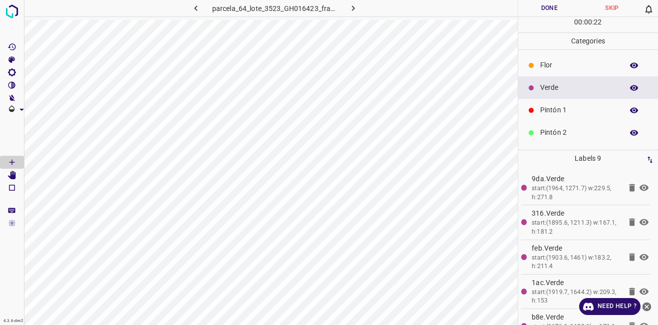
scroll to position [50, 0]
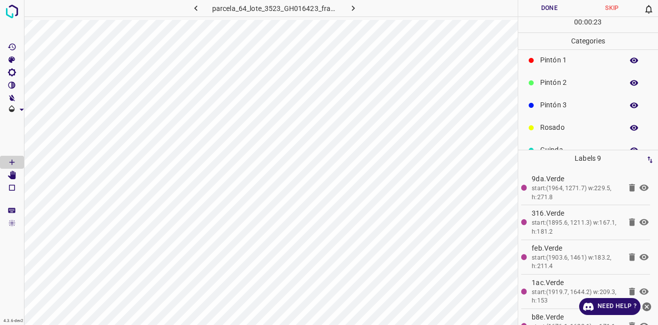
click at [543, 112] on div "Pintón 3" at bounding box center [588, 105] width 140 height 22
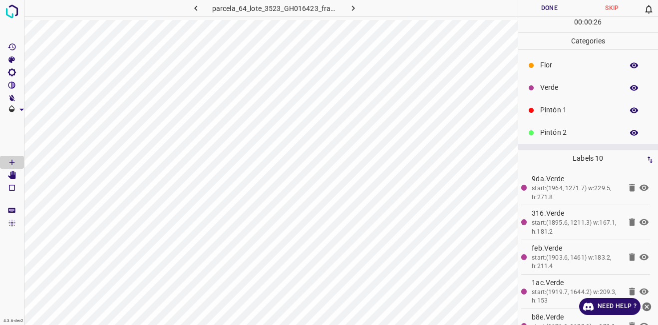
click at [560, 92] on p "Verde" at bounding box center [579, 87] width 78 height 10
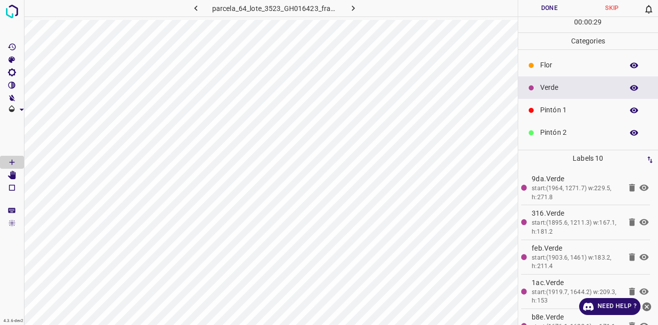
click at [551, 65] on p "Flor" at bounding box center [579, 65] width 78 height 10
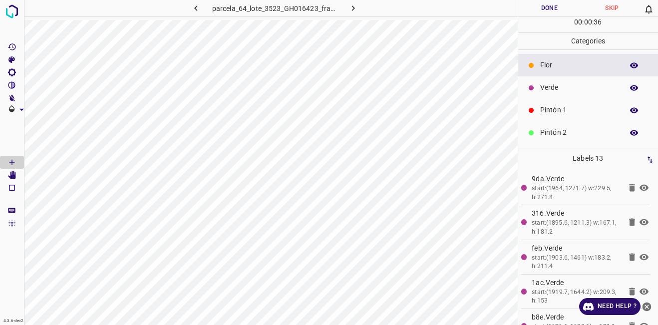
click at [556, 90] on p "Verde" at bounding box center [579, 87] width 78 height 10
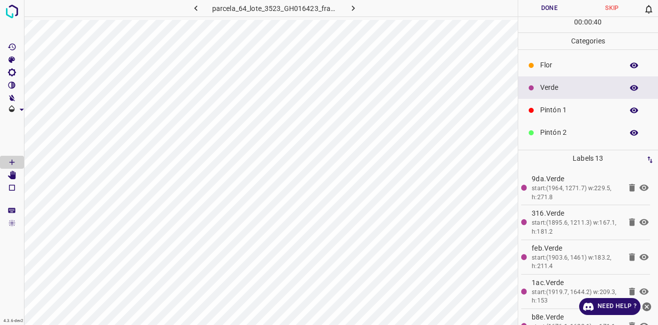
scroll to position [50, 0]
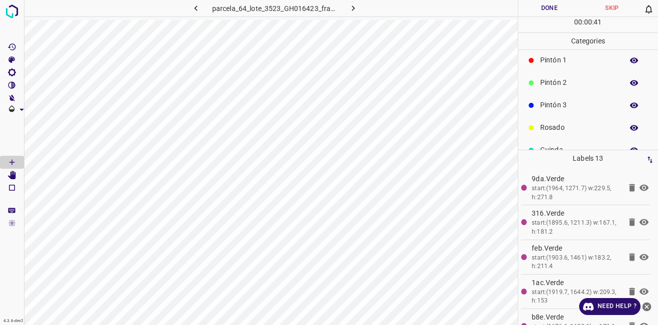
click at [555, 99] on div "Pintón 3" at bounding box center [588, 105] width 140 height 22
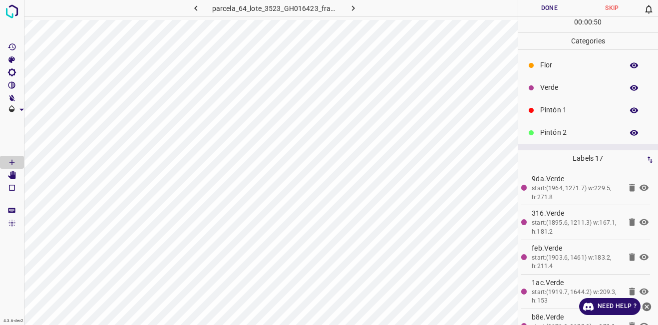
click at [551, 97] on div "Verde" at bounding box center [588, 87] width 140 height 22
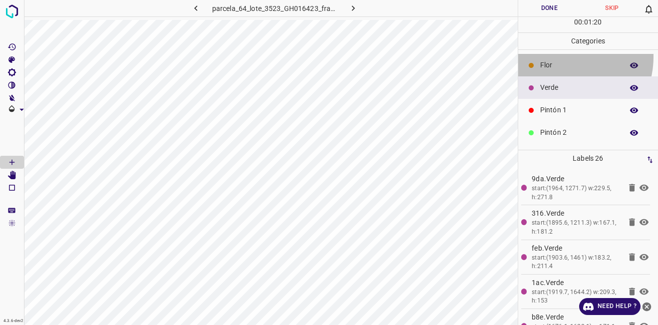
click at [558, 56] on div "Flor" at bounding box center [588, 65] width 140 height 22
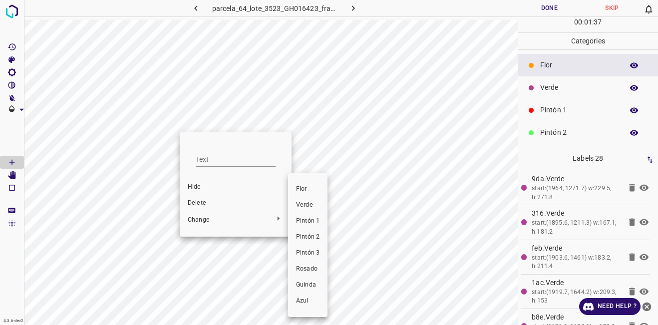
click at [301, 208] on span "Verde" at bounding box center [307, 205] width 23 height 9
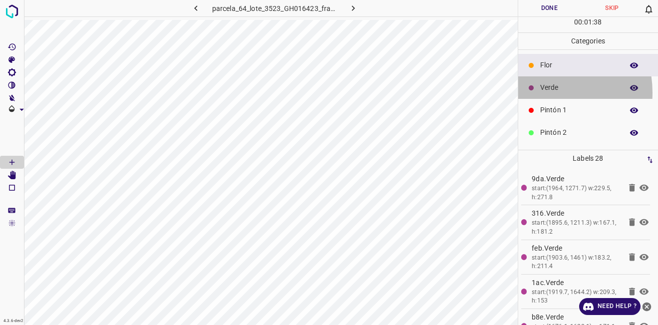
click at [538, 92] on div "Verde" at bounding box center [588, 87] width 140 height 22
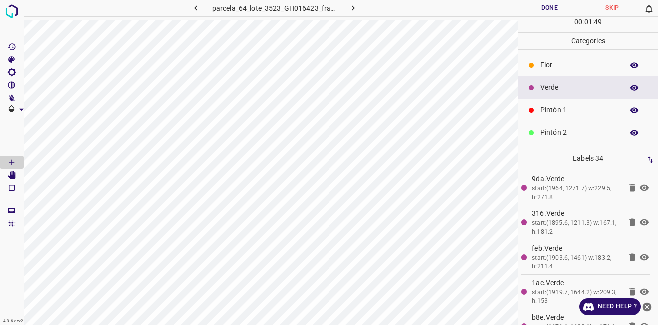
click at [569, 71] on div "Flor" at bounding box center [588, 65] width 140 height 22
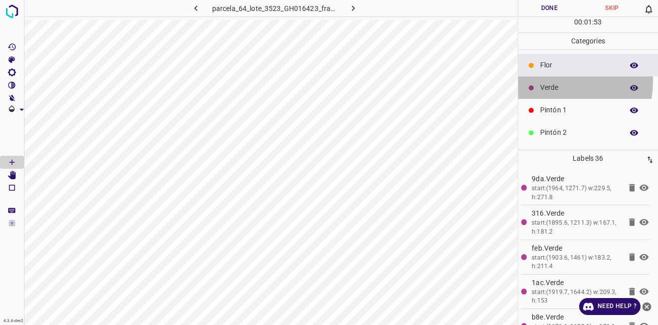
click at [550, 81] on div "Verde" at bounding box center [588, 87] width 140 height 22
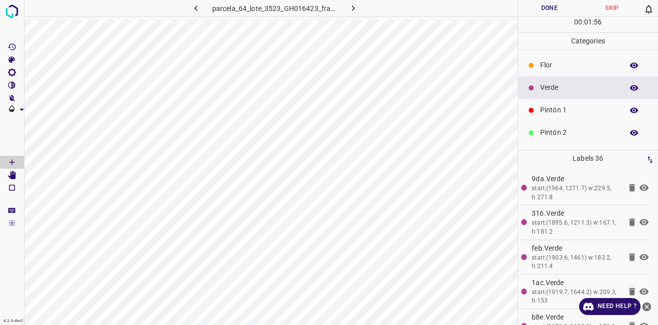
scroll to position [88, 0]
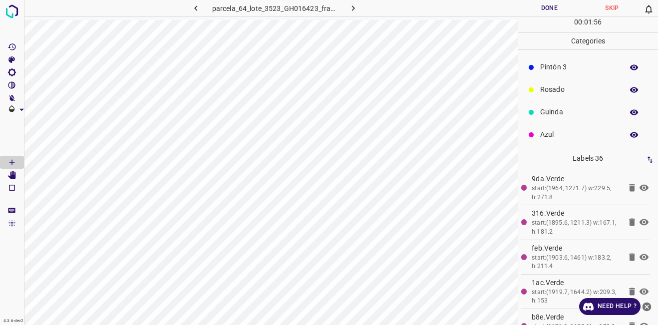
click at [559, 132] on p "Azul" at bounding box center [579, 134] width 78 height 10
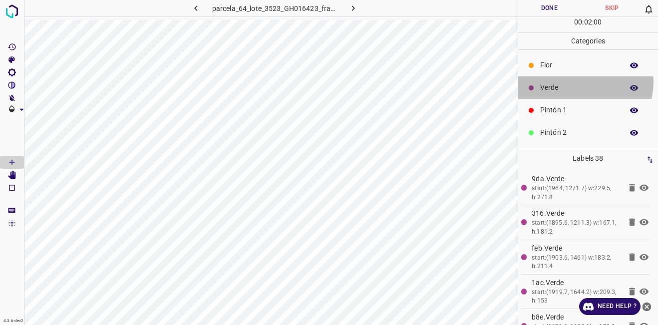
click at [584, 82] on div "Verde" at bounding box center [588, 87] width 140 height 22
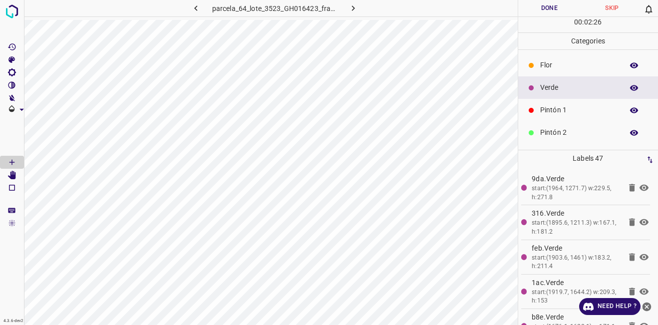
scroll to position [50, 0]
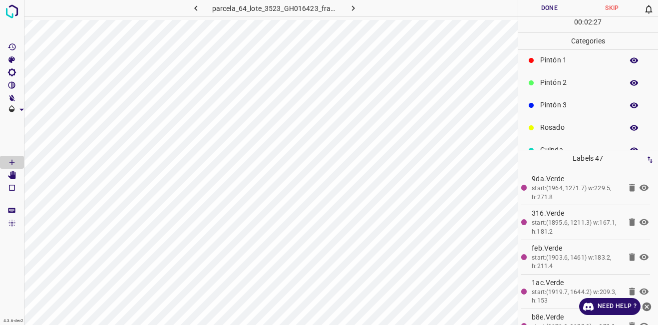
click at [566, 108] on p "Pintón 3" at bounding box center [579, 105] width 78 height 10
click at [576, 126] on p "Rosado" at bounding box center [579, 127] width 78 height 10
click at [572, 144] on div "Guinda" at bounding box center [588, 150] width 140 height 22
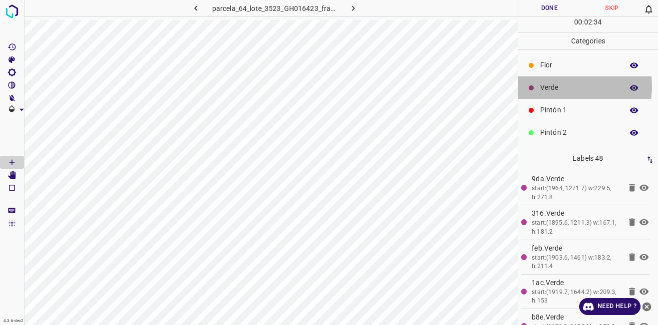
click at [566, 86] on p "Verde" at bounding box center [579, 87] width 78 height 10
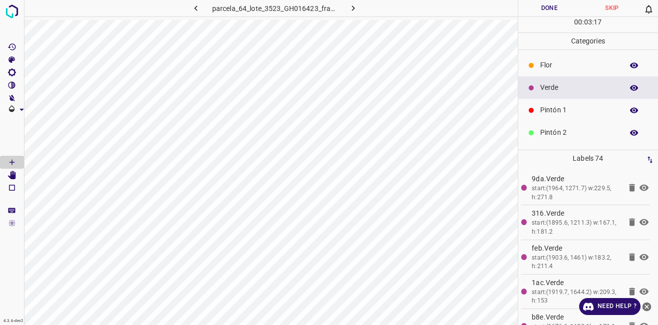
scroll to position [88, 0]
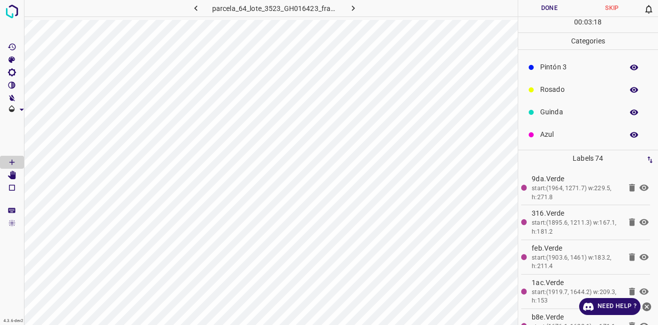
click at [585, 132] on p "Azul" at bounding box center [579, 134] width 78 height 10
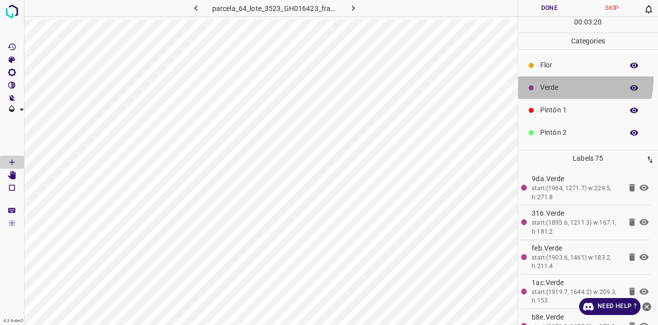
click at [564, 79] on div "Verde" at bounding box center [588, 87] width 140 height 22
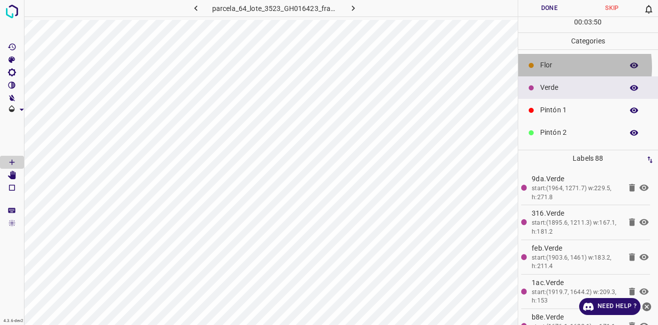
click at [547, 67] on p "Flor" at bounding box center [579, 65] width 78 height 10
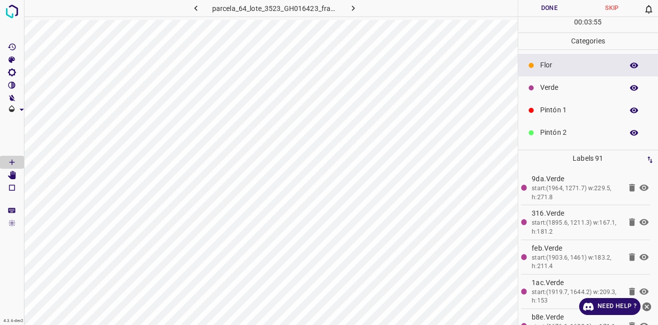
click at [555, 94] on div "Verde" at bounding box center [588, 87] width 140 height 22
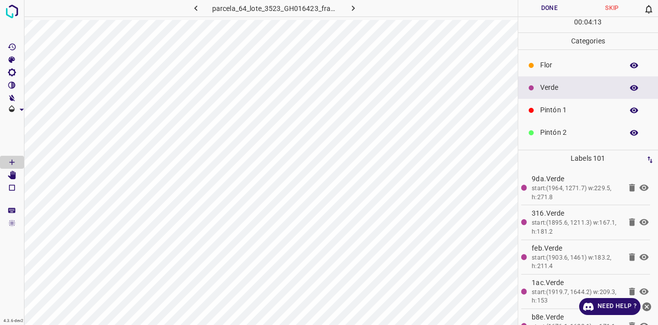
click at [541, 67] on p "Flor" at bounding box center [579, 65] width 78 height 10
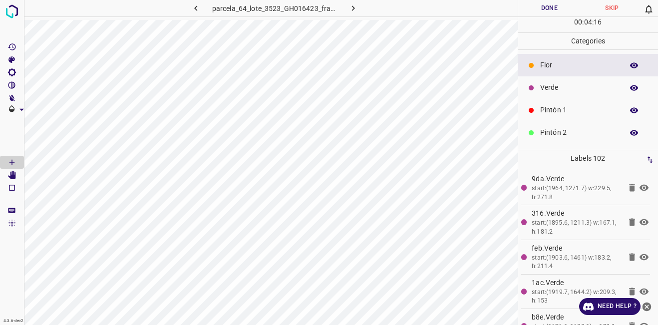
click at [530, 97] on div "Verde" at bounding box center [588, 87] width 140 height 22
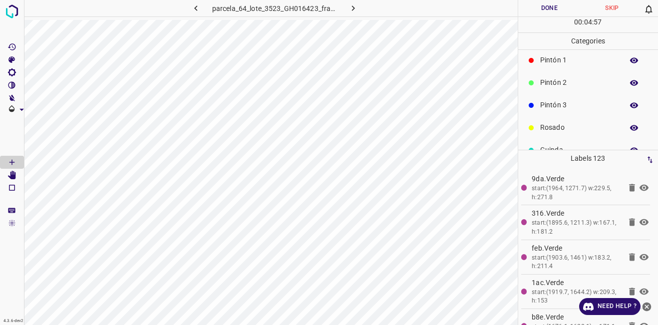
scroll to position [88, 0]
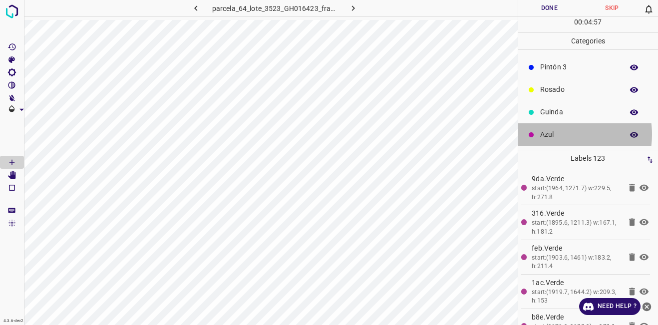
drag, startPoint x: 557, startPoint y: 134, endPoint x: 534, endPoint y: 138, distance: 22.8
click at [557, 134] on p "Azul" at bounding box center [579, 134] width 78 height 10
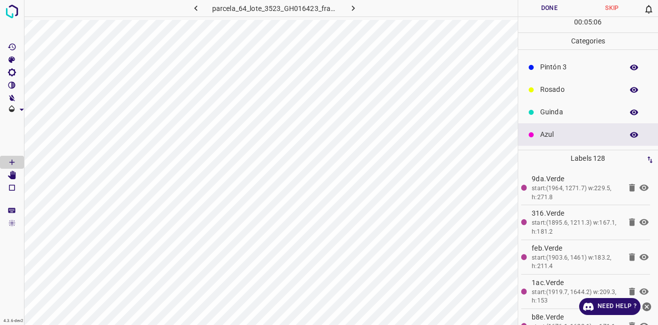
scroll to position [0, 0]
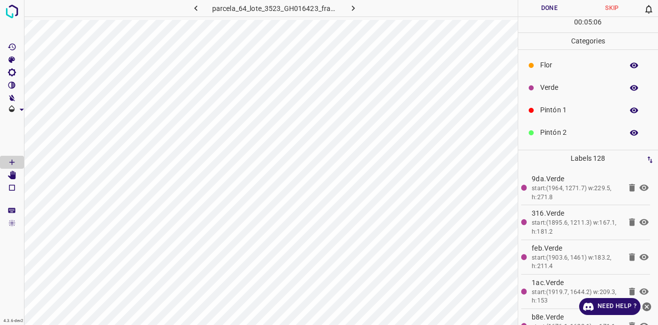
click at [548, 91] on p "Verde" at bounding box center [579, 87] width 78 height 10
click at [544, 131] on p "Azul" at bounding box center [579, 134] width 78 height 10
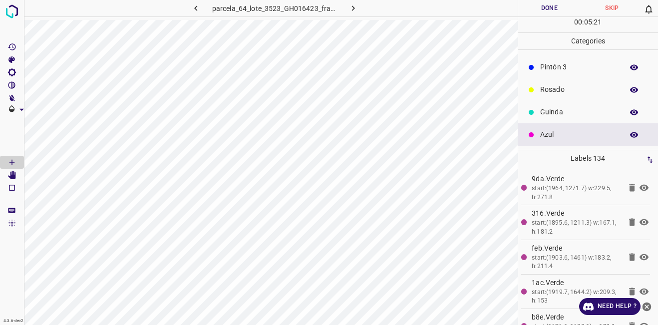
scroll to position [0, 0]
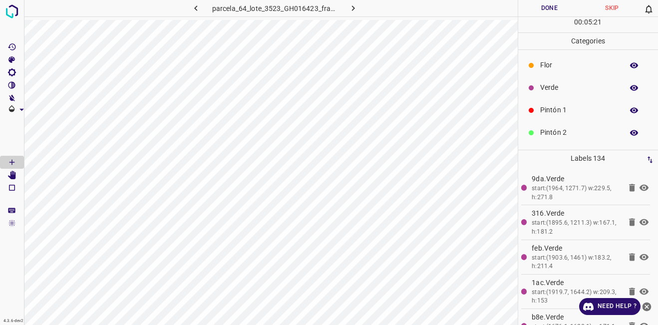
click at [563, 90] on p "Verde" at bounding box center [579, 87] width 78 height 10
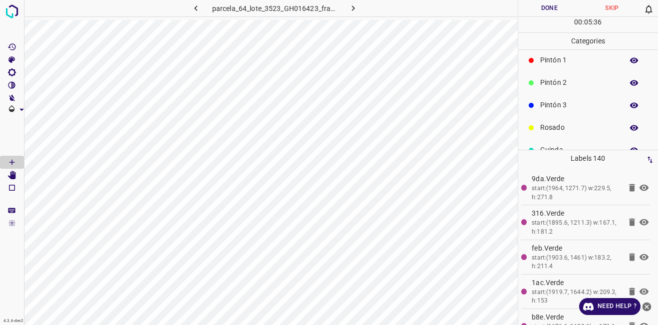
scroll to position [88, 0]
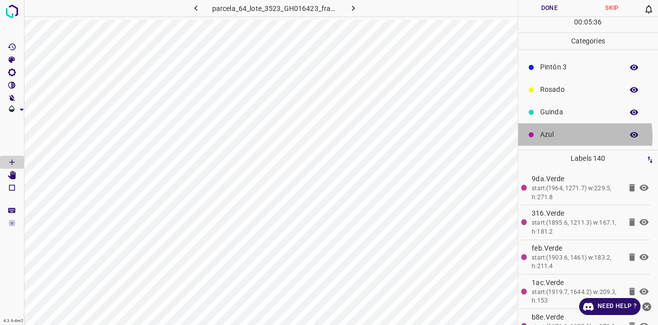
click at [551, 137] on p "Azul" at bounding box center [579, 134] width 78 height 10
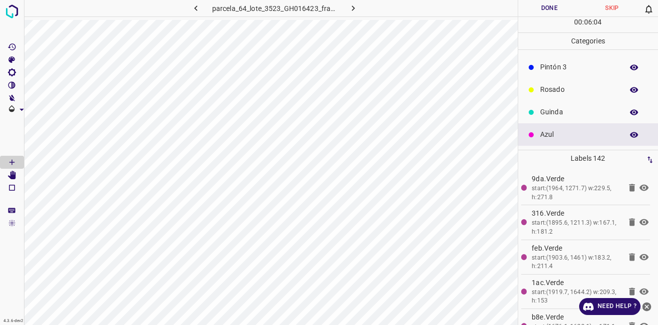
scroll to position [0, 0]
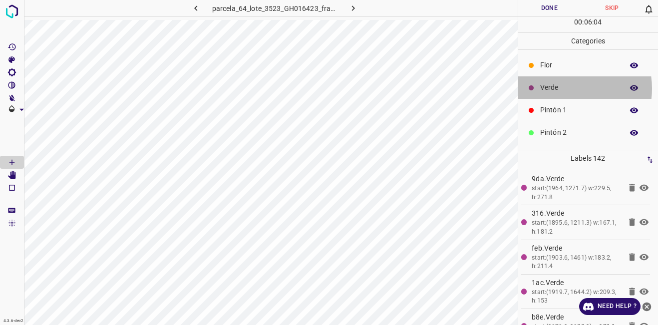
click at [561, 88] on p "Verde" at bounding box center [579, 87] width 78 height 10
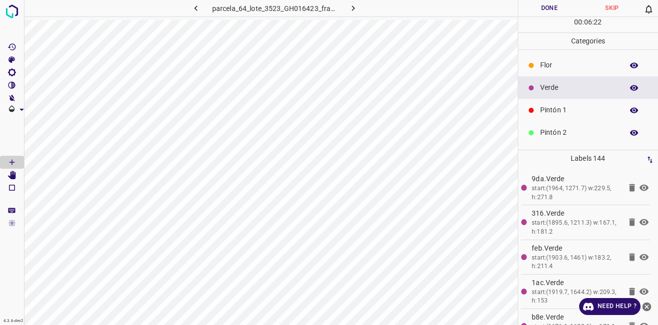
scroll to position [88, 0]
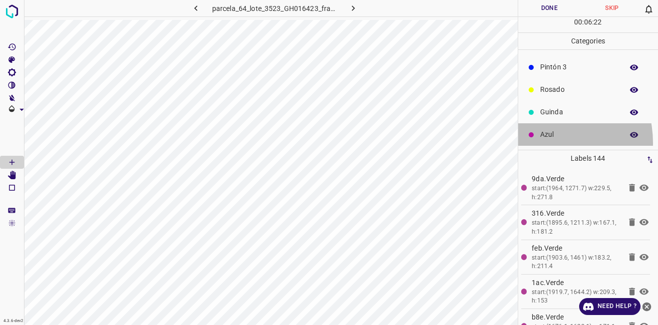
click at [537, 143] on div "Azul" at bounding box center [588, 134] width 140 height 22
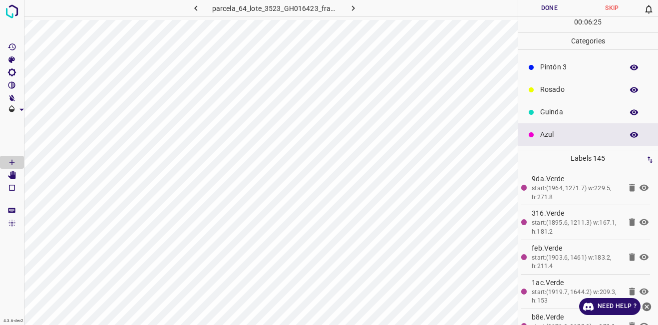
scroll to position [0, 0]
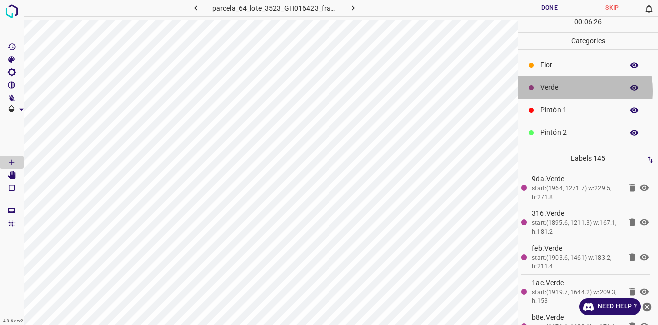
click at [553, 91] on p "Verde" at bounding box center [579, 87] width 78 height 10
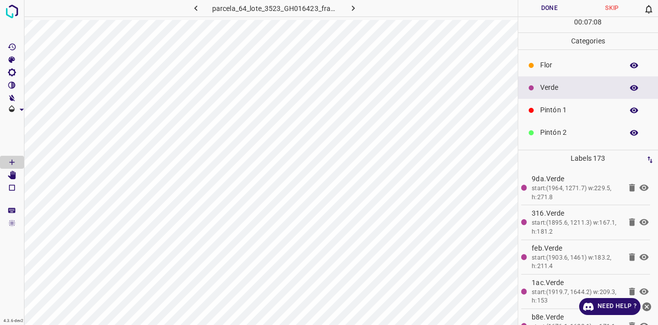
scroll to position [88, 0]
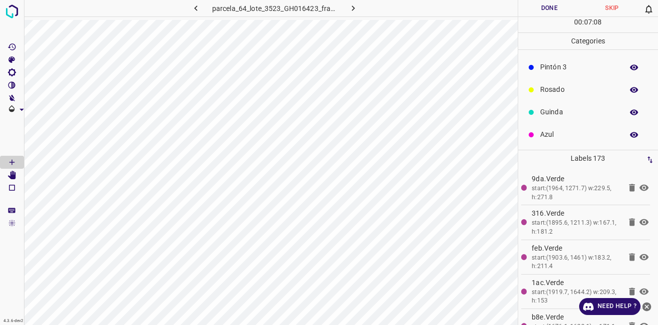
click at [557, 138] on p "Azul" at bounding box center [579, 134] width 78 height 10
click at [553, 88] on p "Verde" at bounding box center [579, 87] width 78 height 10
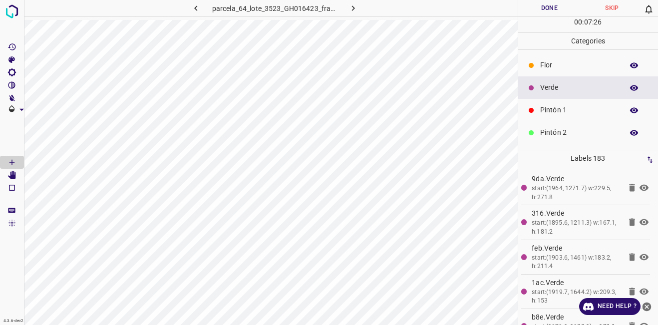
scroll to position [88, 0]
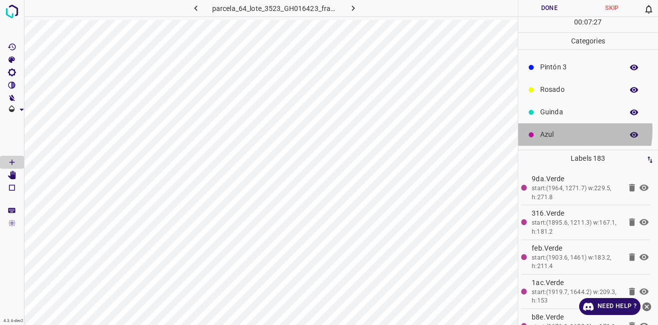
click at [556, 130] on p "Azul" at bounding box center [579, 134] width 78 height 10
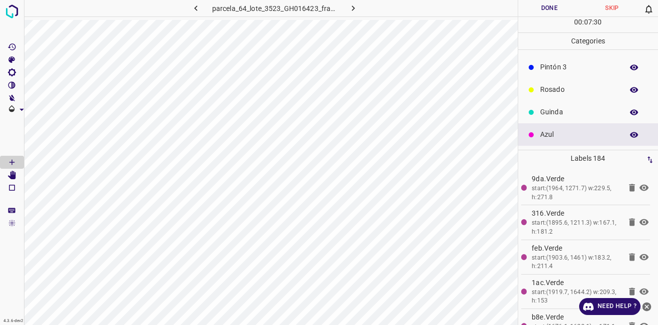
scroll to position [0, 0]
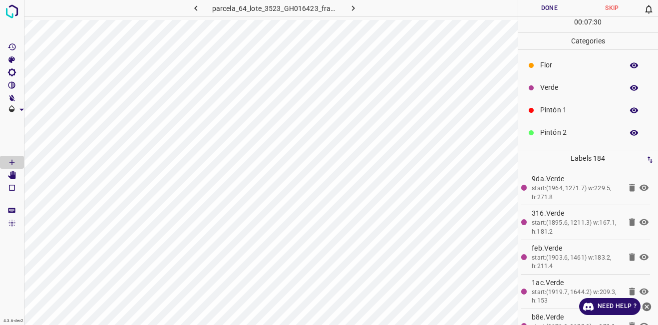
click at [550, 95] on div "Verde" at bounding box center [588, 87] width 140 height 22
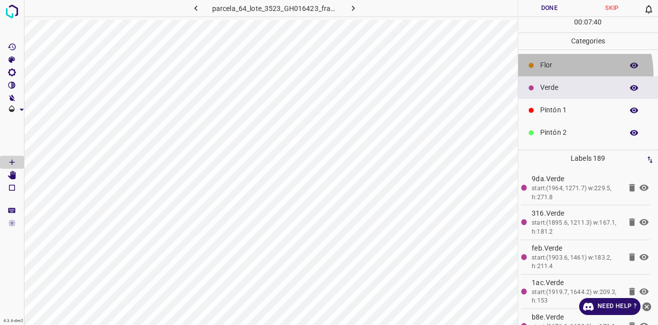
click at [556, 74] on div "Flor" at bounding box center [588, 65] width 140 height 22
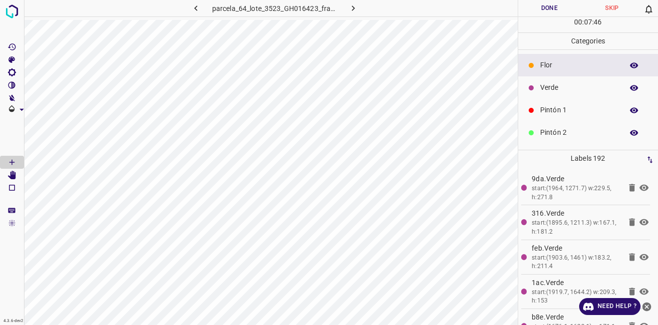
scroll to position [88, 0]
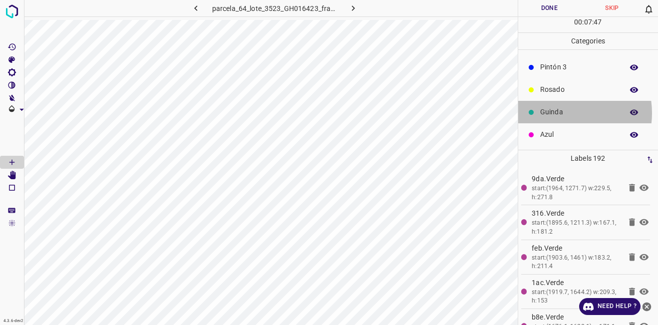
click at [561, 113] on p "Guinda" at bounding box center [579, 112] width 78 height 10
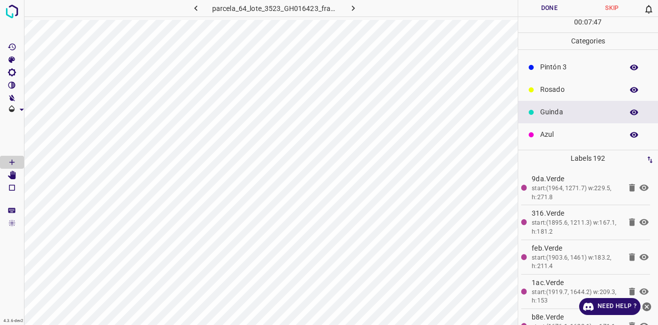
click at [560, 81] on div "Rosado" at bounding box center [588, 89] width 140 height 22
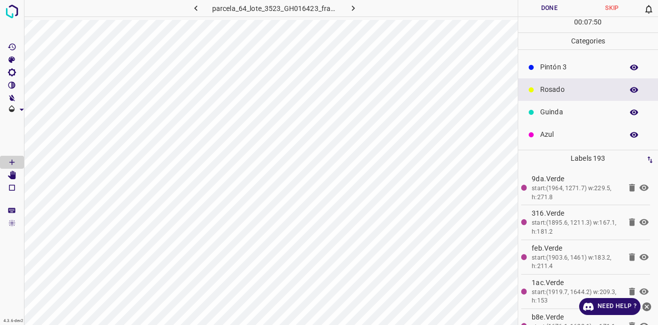
scroll to position [0, 0]
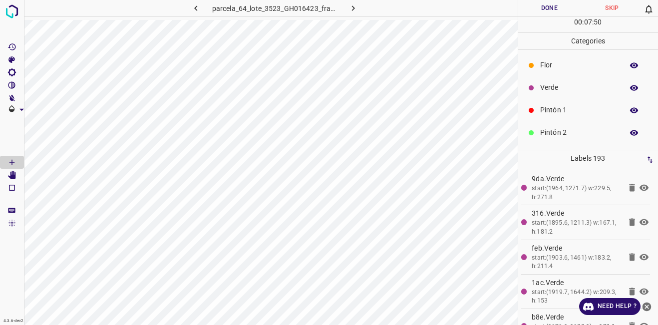
click at [562, 93] on p "Verde" at bounding box center [579, 87] width 78 height 10
click at [563, 129] on div "Azul" at bounding box center [588, 134] width 140 height 22
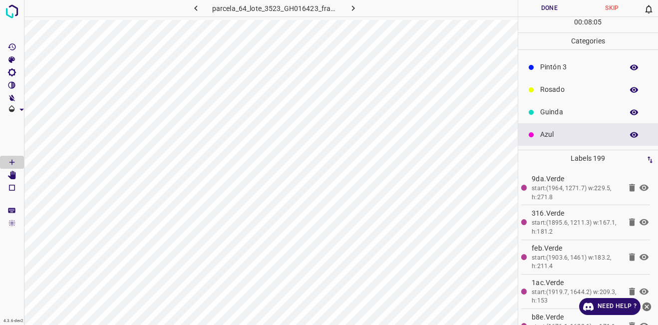
scroll to position [0, 0]
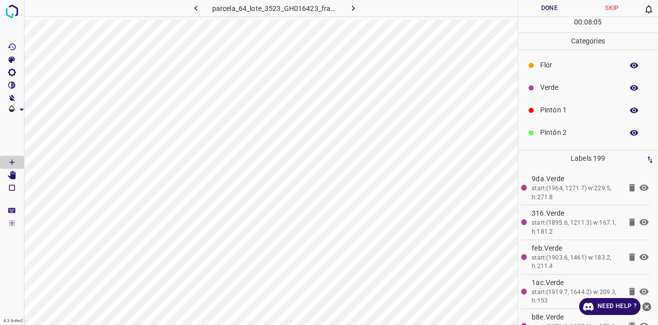
click at [553, 94] on div "Verde" at bounding box center [588, 87] width 140 height 22
click at [544, 74] on div "Flor" at bounding box center [588, 65] width 140 height 22
click at [539, 87] on div "Verde" at bounding box center [588, 87] width 140 height 22
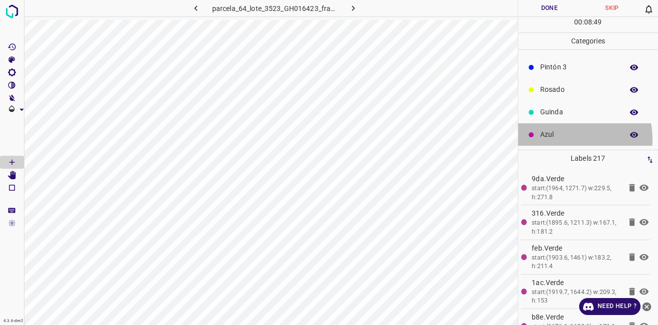
click at [552, 140] on p "Azul" at bounding box center [579, 134] width 78 height 10
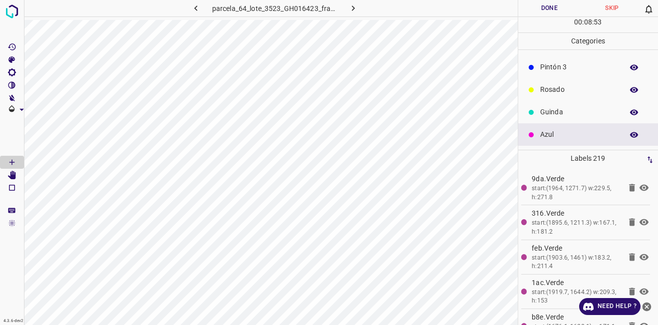
scroll to position [0, 0]
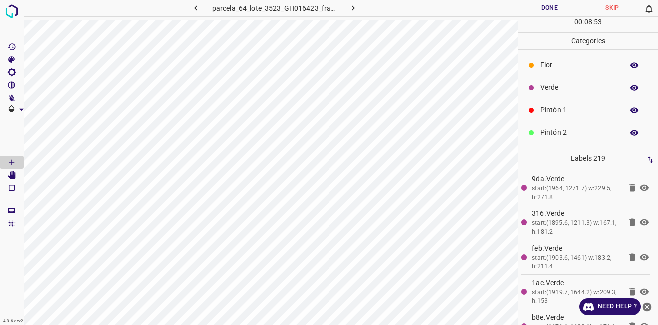
click at [580, 78] on div "Verde" at bounding box center [588, 87] width 140 height 22
click at [574, 144] on div "Azul" at bounding box center [588, 134] width 140 height 22
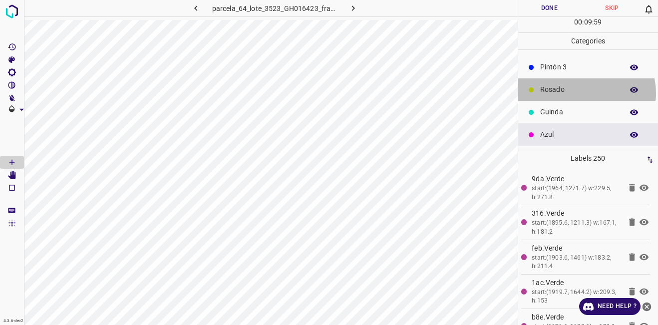
click at [585, 93] on p "Rosado" at bounding box center [579, 89] width 78 height 10
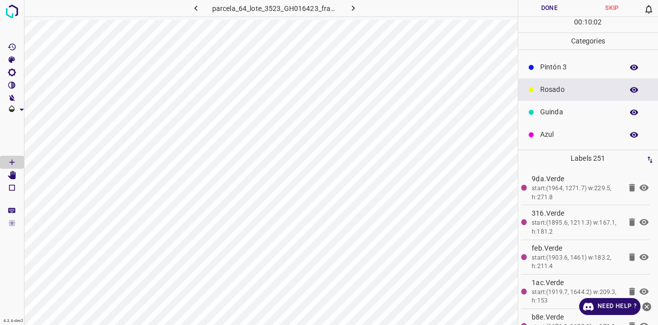
scroll to position [0, 0]
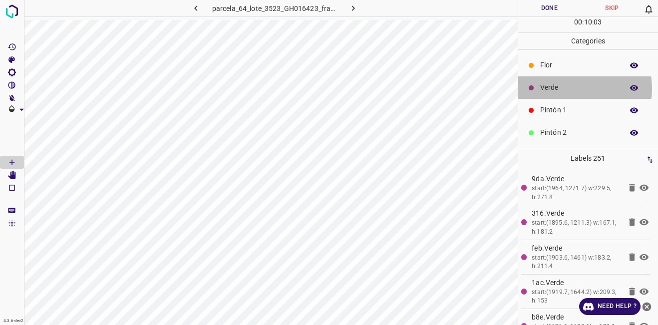
click at [563, 88] on p "Verde" at bounding box center [579, 87] width 78 height 10
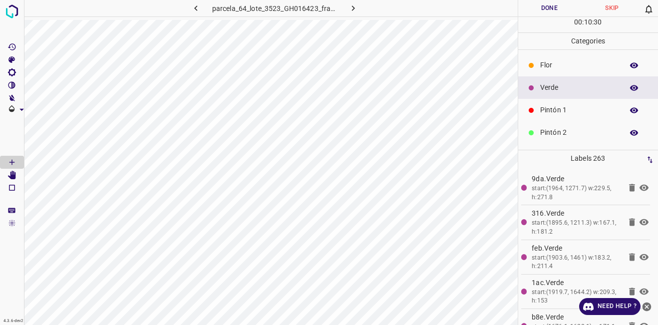
scroll to position [88, 0]
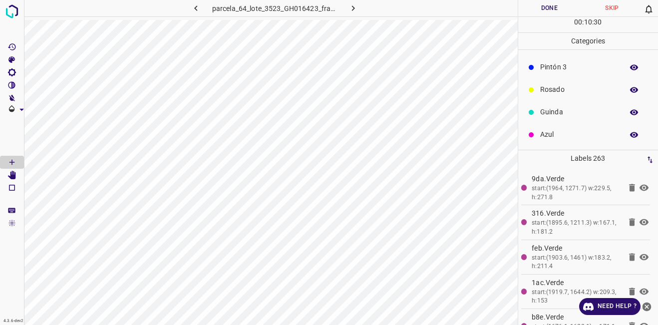
click at [556, 142] on div "Azul" at bounding box center [588, 134] width 140 height 22
click at [571, 83] on p "Verde" at bounding box center [579, 87] width 78 height 10
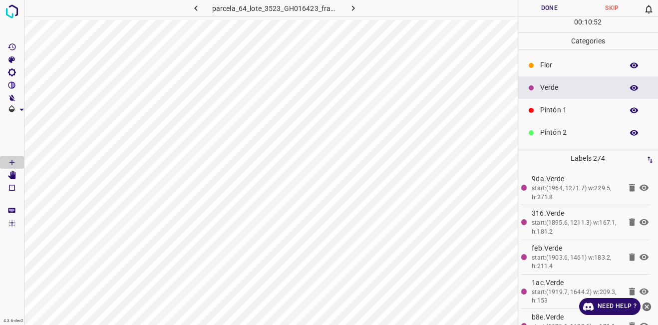
scroll to position [88, 0]
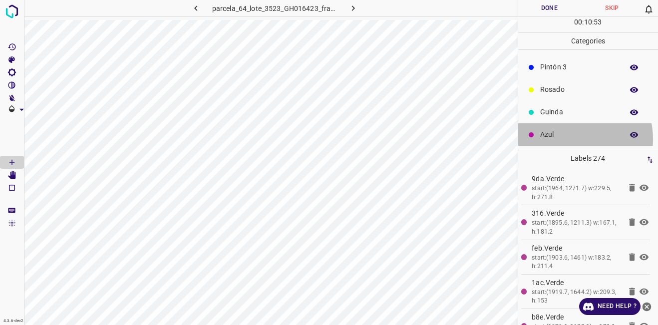
click at [570, 139] on p "Azul" at bounding box center [579, 134] width 78 height 10
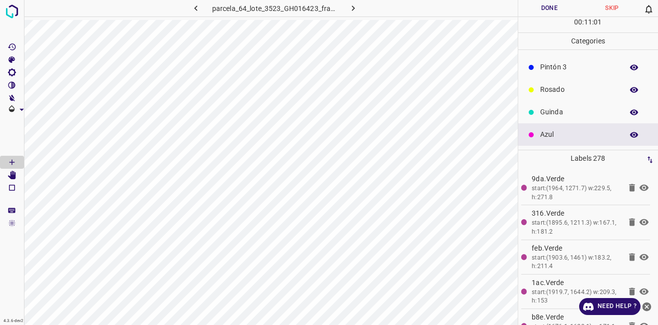
scroll to position [0, 0]
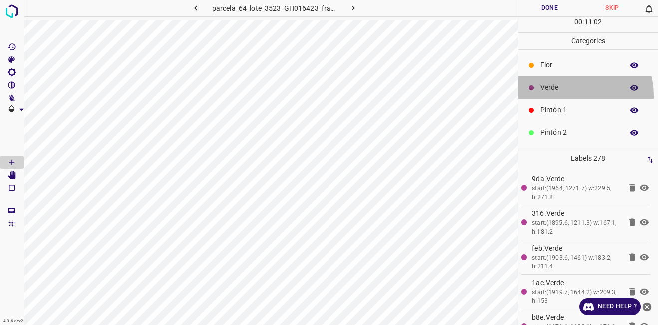
click at [570, 95] on div "Verde" at bounding box center [588, 87] width 140 height 22
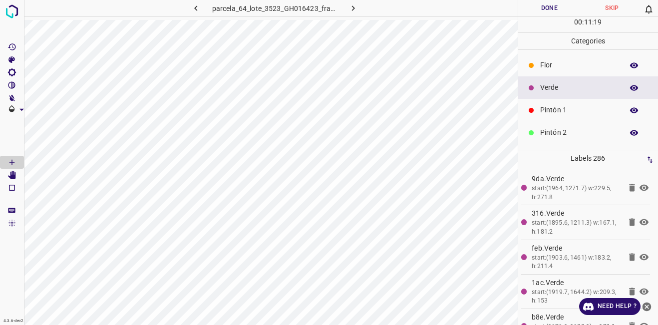
scroll to position [88, 0]
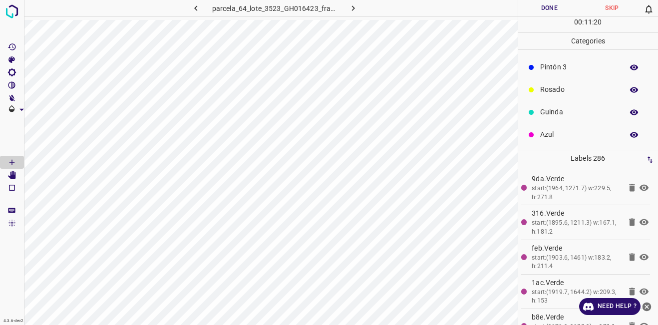
click at [554, 131] on p "Azul" at bounding box center [579, 134] width 78 height 10
click at [536, 88] on div "Verde" at bounding box center [588, 87] width 140 height 22
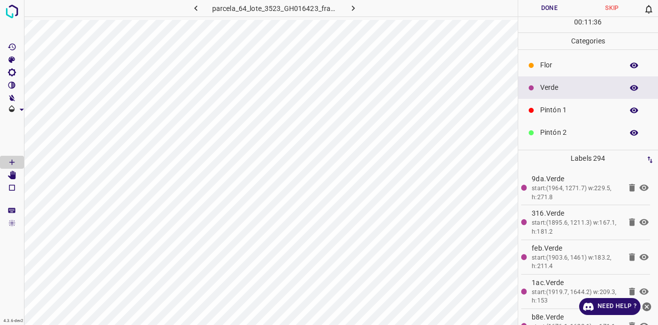
scroll to position [88, 0]
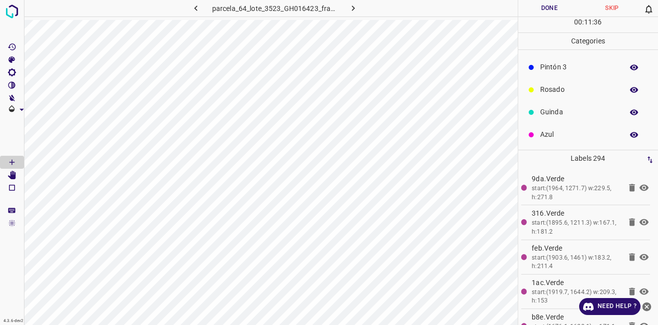
click at [570, 139] on p "Azul" at bounding box center [579, 134] width 78 height 10
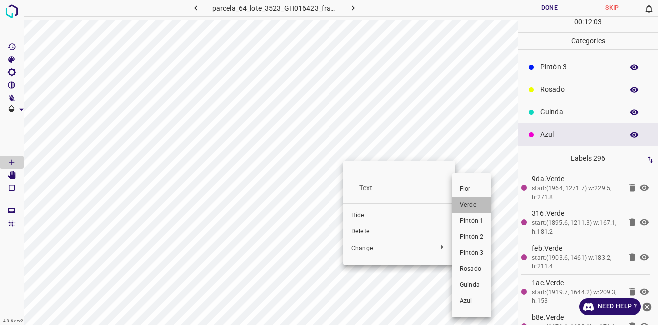
click at [468, 208] on span "Verde" at bounding box center [471, 205] width 23 height 9
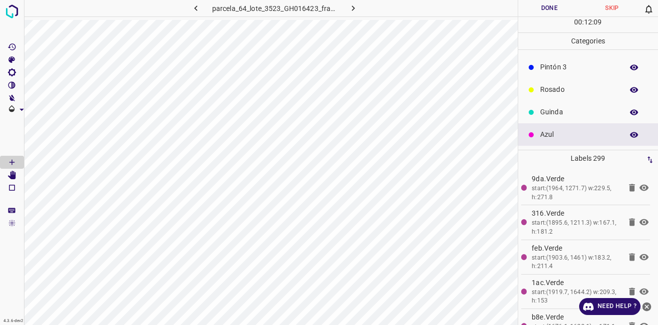
scroll to position [0, 0]
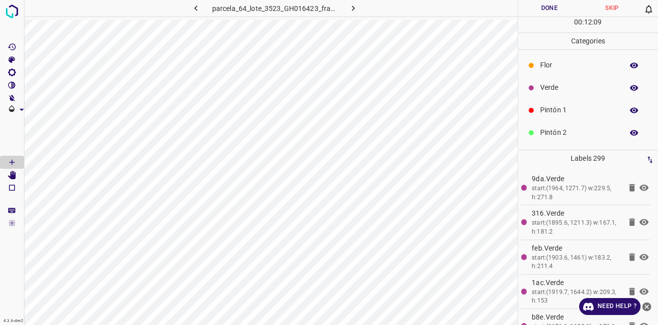
click at [560, 83] on p "Verde" at bounding box center [579, 87] width 78 height 10
click at [560, 129] on p "Azul" at bounding box center [579, 134] width 78 height 10
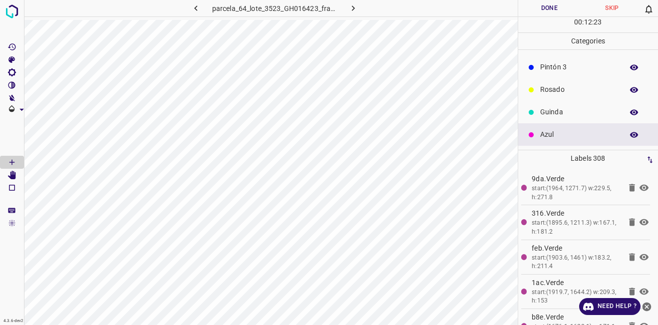
scroll to position [0, 0]
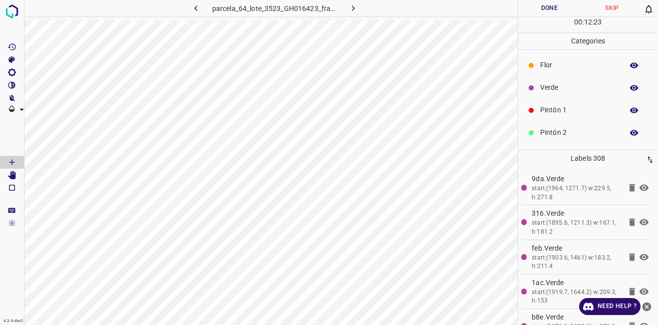
click at [556, 95] on div "Verde" at bounding box center [588, 87] width 140 height 22
click at [559, 137] on p "Azul" at bounding box center [579, 134] width 78 height 10
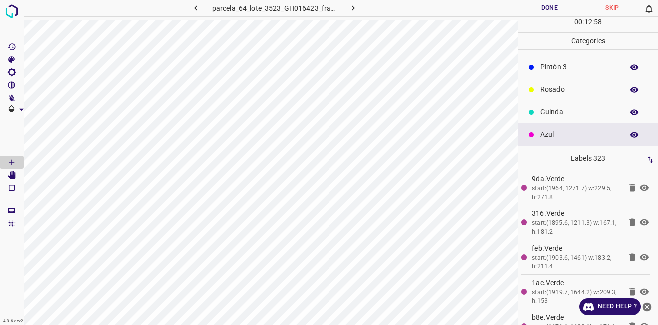
scroll to position [0, 0]
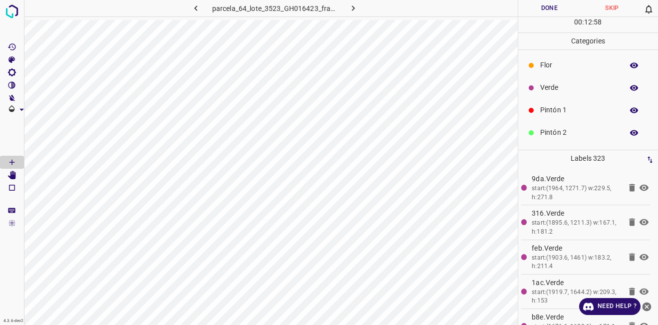
click at [560, 89] on p "Verde" at bounding box center [579, 87] width 78 height 10
click at [571, 86] on p "Rosado" at bounding box center [579, 89] width 78 height 10
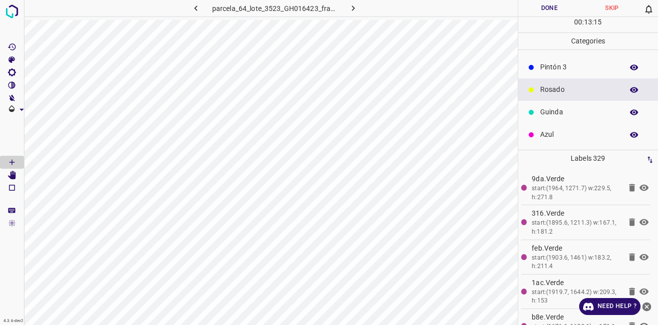
scroll to position [0, 0]
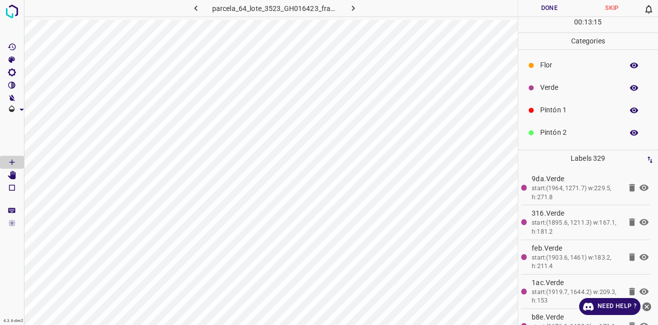
click at [535, 91] on div at bounding box center [531, 88] width 10 height 10
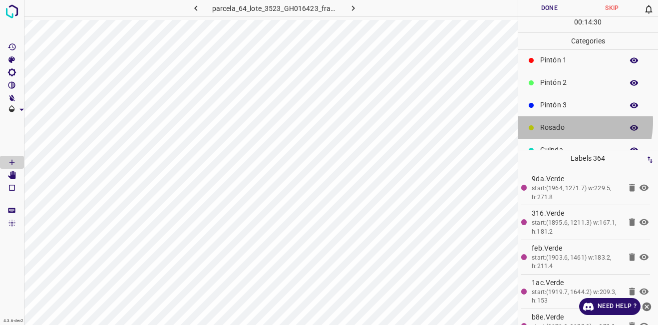
click at [555, 121] on div "Rosado" at bounding box center [588, 127] width 140 height 22
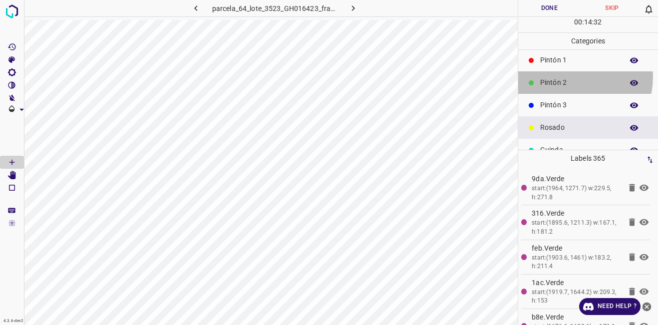
click at [570, 77] on div "Pintón 2" at bounding box center [588, 82] width 140 height 22
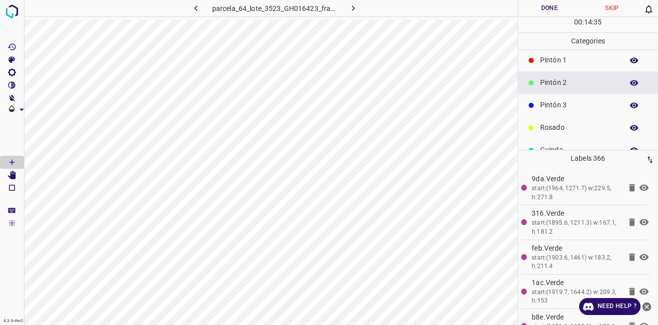
click at [538, 66] on div "Pintón 1" at bounding box center [588, 60] width 140 height 22
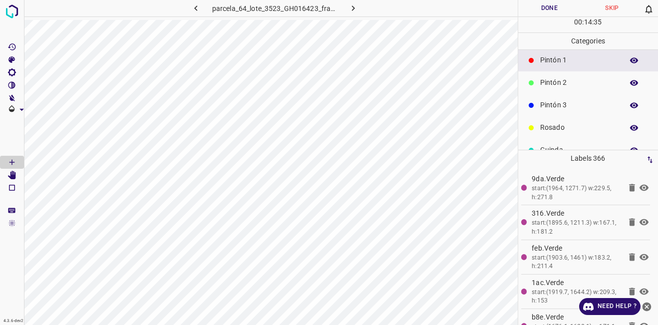
scroll to position [0, 0]
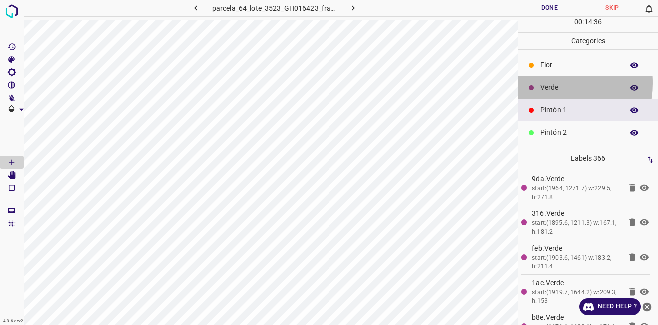
click at [542, 83] on p "Verde" at bounding box center [579, 87] width 78 height 10
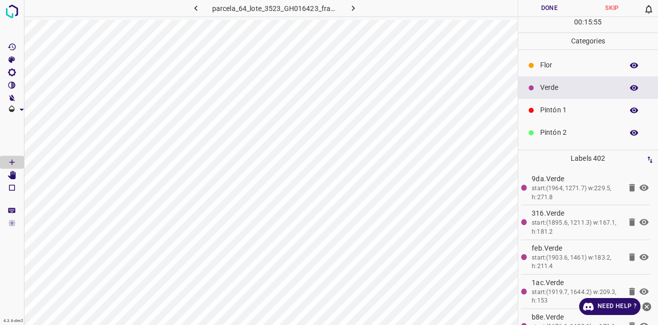
scroll to position [88, 0]
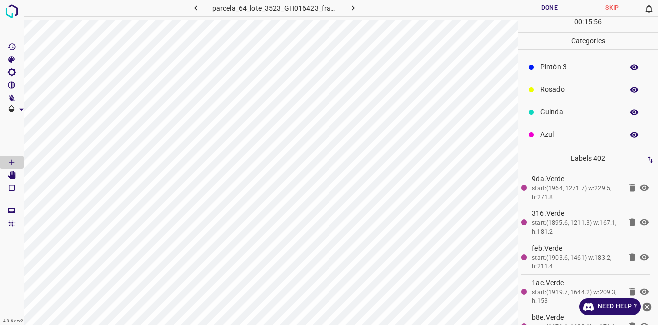
click at [556, 146] on div "Azul" at bounding box center [588, 134] width 140 height 22
click at [542, 83] on p "Verde" at bounding box center [579, 87] width 78 height 10
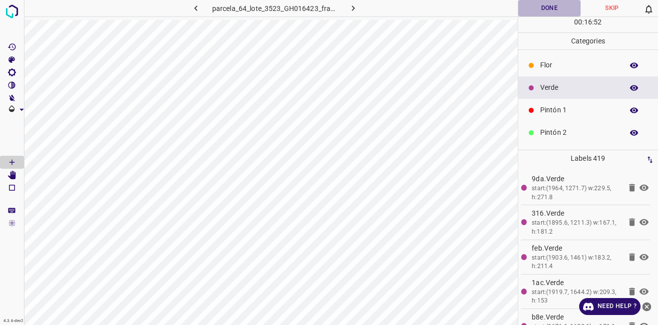
click at [529, 14] on button "Done" at bounding box center [549, 8] width 63 height 16
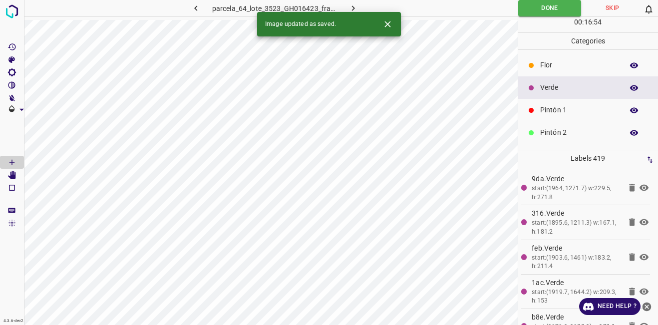
click at [362, 11] on button "button" at bounding box center [353, 8] width 32 height 16
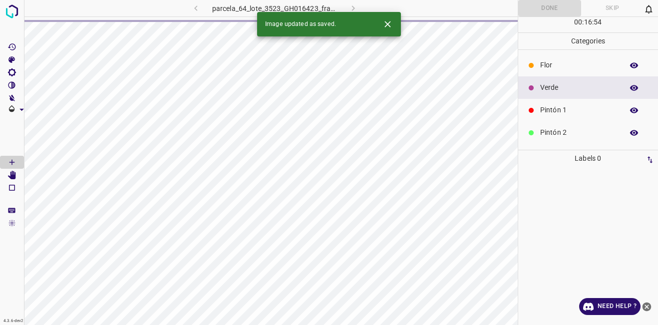
click at [384, 21] on icon "Close" at bounding box center [387, 24] width 10 height 10
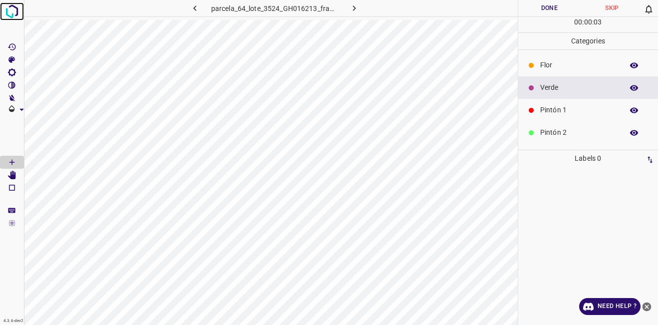
click at [20, 18] on img at bounding box center [12, 11] width 18 height 18
